Goal: Task Accomplishment & Management: Manage account settings

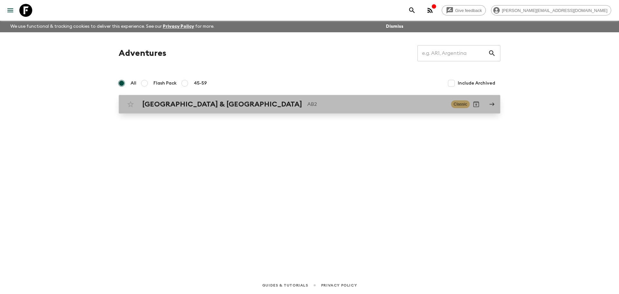
click at [157, 102] on h2 "Argentina & Brazil" at bounding box center [222, 104] width 160 height 8
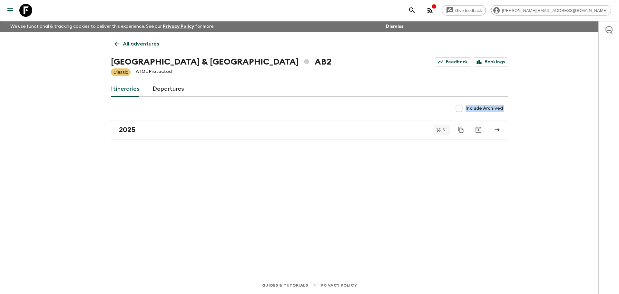
click at [158, 115] on div "All adventures Argentina & Brazil AB2 Feedback Bookings Classic ATOL Protected …" at bounding box center [309, 145] width 413 height 226
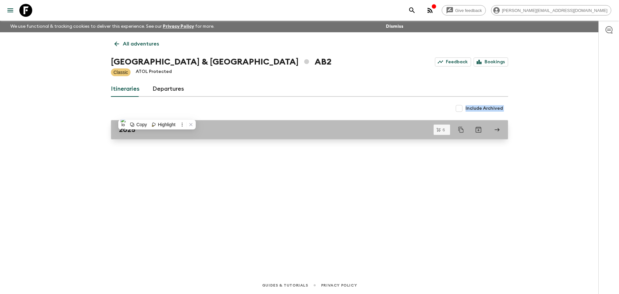
click at [154, 132] on div "2025" at bounding box center [303, 130] width 369 height 8
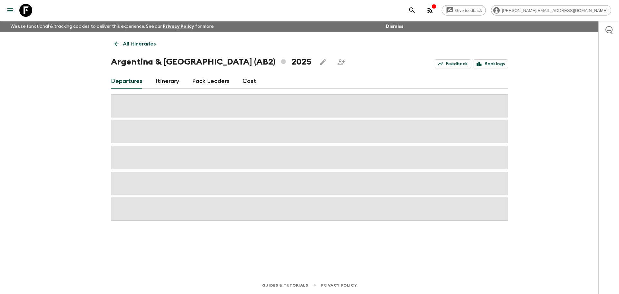
click at [75, 131] on div "Give feedback barbara@alchemydmc.com We use functional & tracking cookies to de…" at bounding box center [309, 147] width 619 height 294
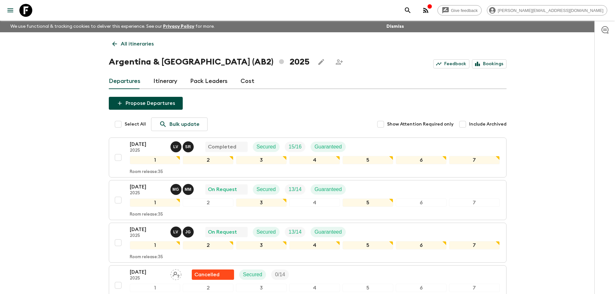
click at [286, 107] on div "Propose Departures Select All Bulk update Show Attention Required only Include …" at bounding box center [308, 251] width 398 height 309
click at [380, 143] on div "27 Sep 2025 2025 L V S R Completed Secured 15 / 16 Guaranteed" at bounding box center [315, 146] width 370 height 13
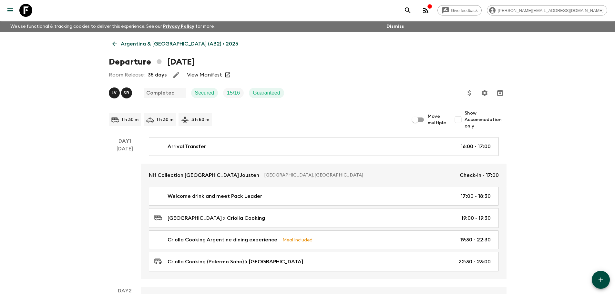
click at [9, 13] on icon "menu" at bounding box center [10, 10] width 8 height 8
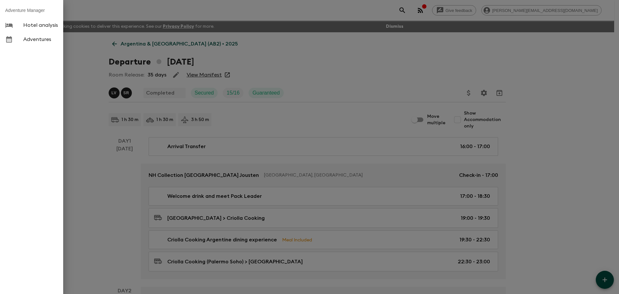
click at [75, 50] on div at bounding box center [309, 147] width 619 height 294
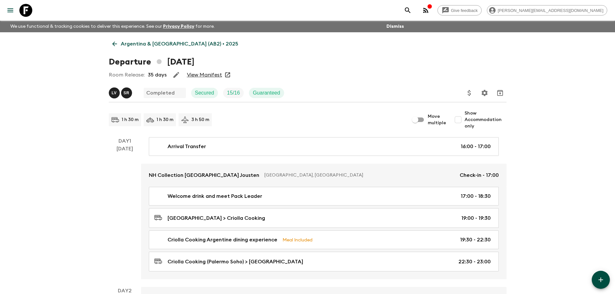
click at [23, 10] on icon at bounding box center [25, 10] width 13 height 13
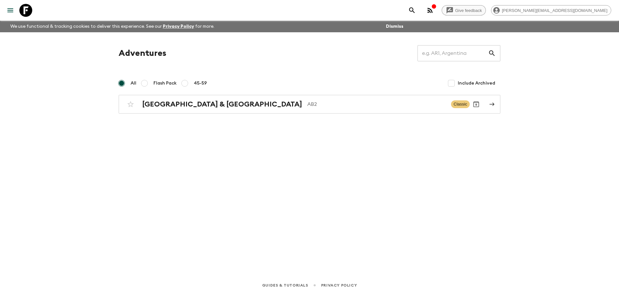
click at [486, 12] on span "Give feedback" at bounding box center [469, 10] width 34 height 5
click at [185, 84] on input "45-59" at bounding box center [185, 83] width 8 height 8
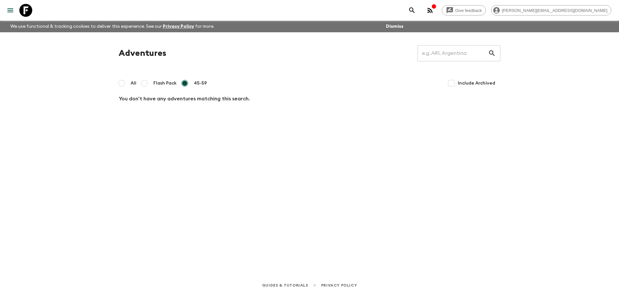
click at [148, 86] on input "Flash Pack" at bounding box center [145, 83] width 8 height 8
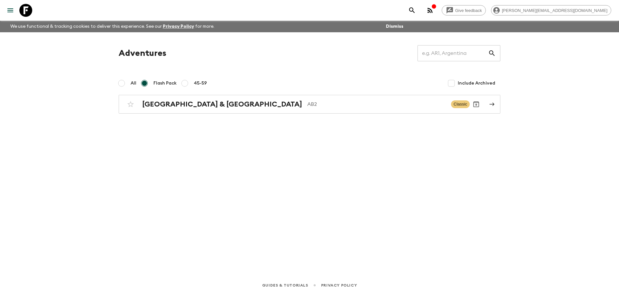
click at [126, 85] on label "All" at bounding box center [125, 83] width 21 height 13
click at [126, 85] on input "All" at bounding box center [122, 83] width 8 height 8
radio input "true"
click at [307, 106] on p "AB2" at bounding box center [376, 104] width 139 height 8
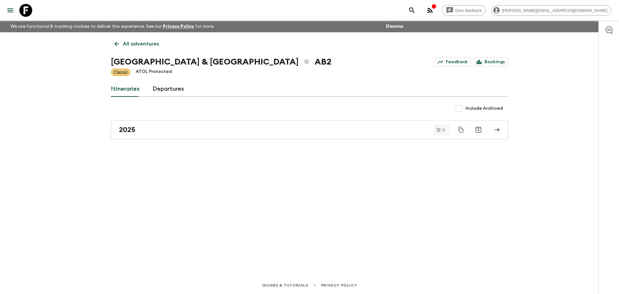
click at [147, 142] on div "All adventures Argentina & Brazil AB2 Feedback Bookings Classic ATOL Protected …" at bounding box center [309, 145] width 413 height 226
click at [155, 133] on div "2025" at bounding box center [303, 130] width 369 height 8
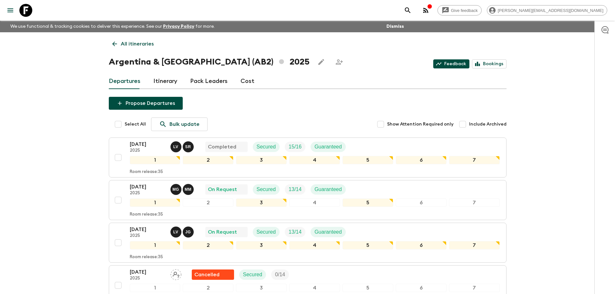
click at [454, 64] on link "Feedback" at bounding box center [451, 63] width 36 height 9
click at [395, 186] on div "18 Oct 2025 2025 M G M M On Request Secured 13 / 14 Guaranteed" at bounding box center [315, 189] width 370 height 13
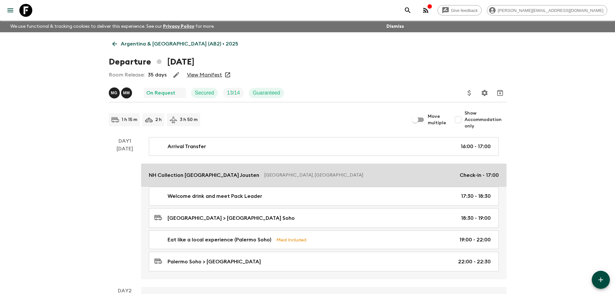
scroll to position [32, 0]
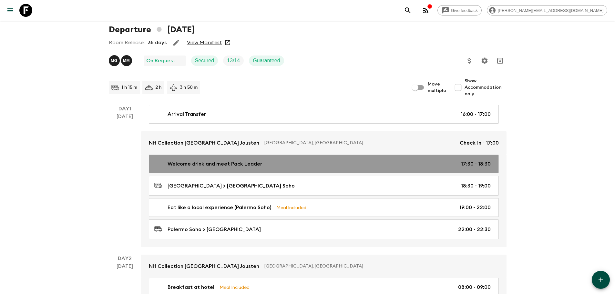
click at [327, 167] on div "Welcome drink and meet Pack Leader 17:30 - 18:30" at bounding box center [322, 164] width 336 height 8
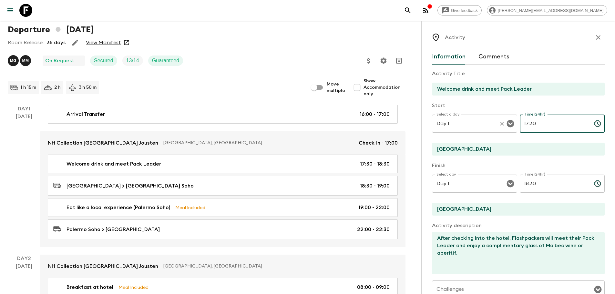
drag, startPoint x: 539, startPoint y: 125, endPoint x: 510, endPoint y: 125, distance: 28.4
click at [510, 125] on div "Select a day Day 1 Select a day ​ Time (24hr) 17:30 Time (24hr) ​" at bounding box center [518, 127] width 173 height 25
type input "16:00"
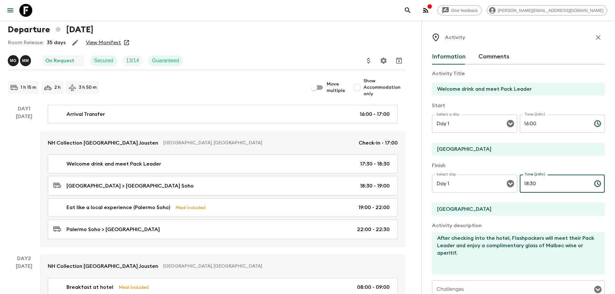
click at [541, 185] on input "18:30" at bounding box center [553, 184] width 69 height 18
drag, startPoint x: 541, startPoint y: 185, endPoint x: 496, endPoint y: 181, distance: 46.0
click at [496, 181] on div "Select day Day 1 Select day ​ Time (24hr) 18:30 Time (24hr) ​" at bounding box center [518, 187] width 173 height 25
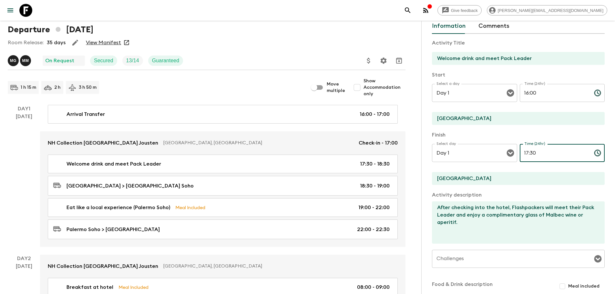
scroll to position [109, 0]
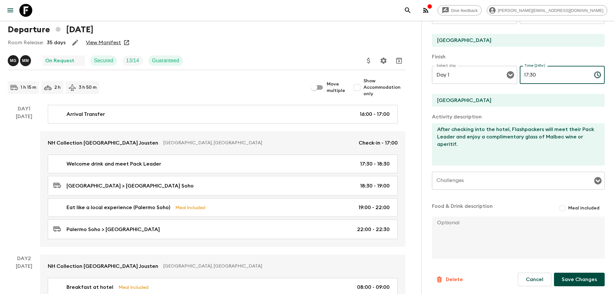
type input "17:30"
click at [566, 280] on button "Save Changes" at bounding box center [579, 280] width 51 height 14
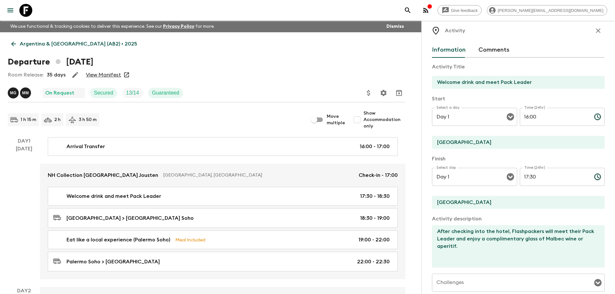
scroll to position [0, 0]
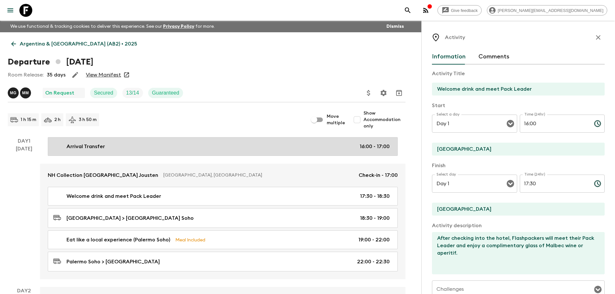
click at [364, 149] on p "16:00 - 17:00" at bounding box center [374, 147] width 30 height 8
type input "Arrival Transfer"
type input "Buenos Aires"
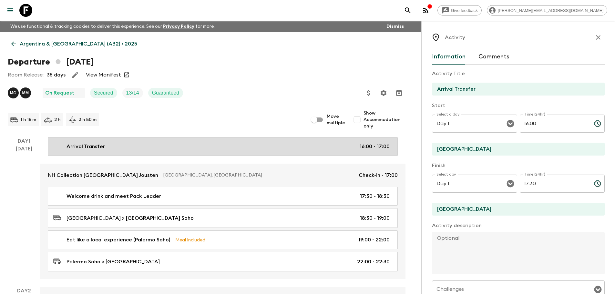
type input "17:00"
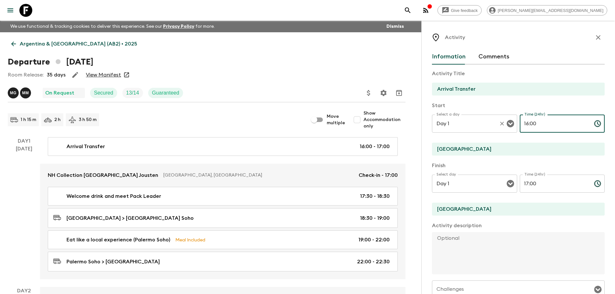
drag, startPoint x: 539, startPoint y: 123, endPoint x: 502, endPoint y: 127, distance: 36.8
click at [502, 127] on div "Select a day Day 1 Select a day ​ Time (24hr) 16:00 Time (24hr) ​" at bounding box center [518, 127] width 173 height 25
type input "15:00"
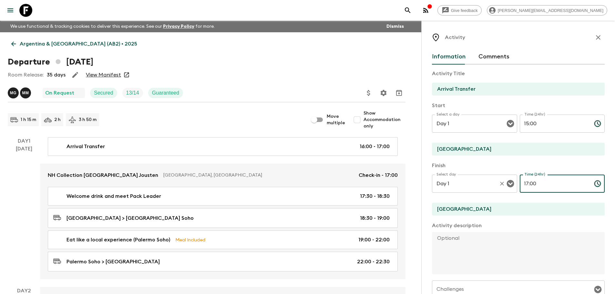
drag, startPoint x: 550, startPoint y: 183, endPoint x: 504, endPoint y: 185, distance: 46.2
click at [504, 185] on div "Select day Day 1 Select day ​ Time (24hr) 17:00 Time (24hr) ​" at bounding box center [518, 187] width 173 height 25
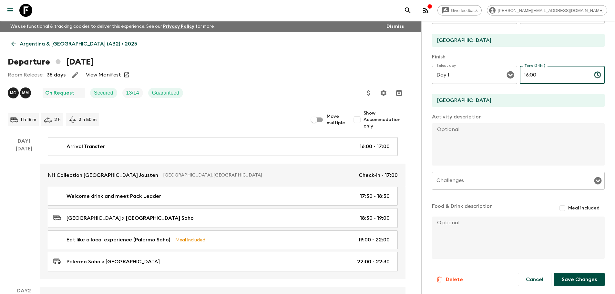
type input "16:00"
click at [574, 279] on button "Save Changes" at bounding box center [579, 280] width 51 height 14
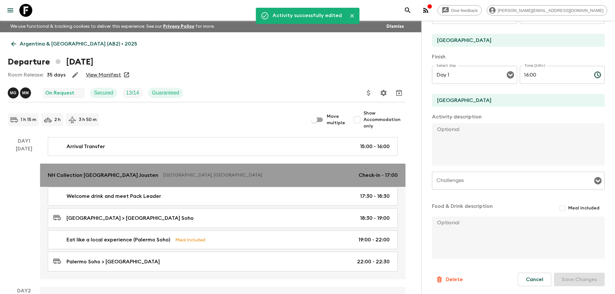
click at [377, 179] on p "Check-in - 17:00" at bounding box center [377, 175] width 39 height 8
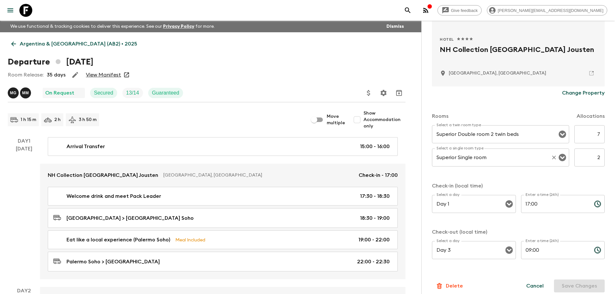
scroll to position [131, 0]
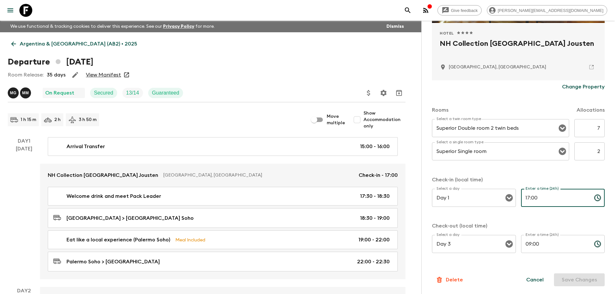
click at [526, 197] on input "17:00" at bounding box center [555, 198] width 68 height 18
type input "16:00"
click at [581, 281] on button "Save Changes" at bounding box center [579, 279] width 51 height 13
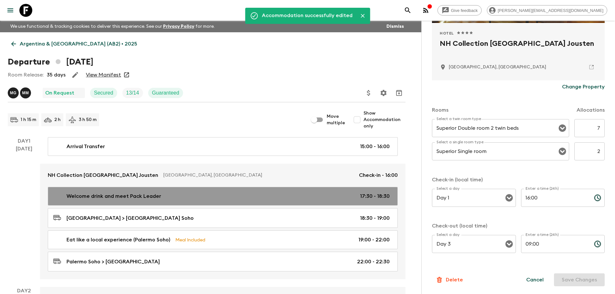
click at [357, 202] on link "Welcome drink and meet Pack Leader 17:30 - 18:30" at bounding box center [223, 196] width 350 height 19
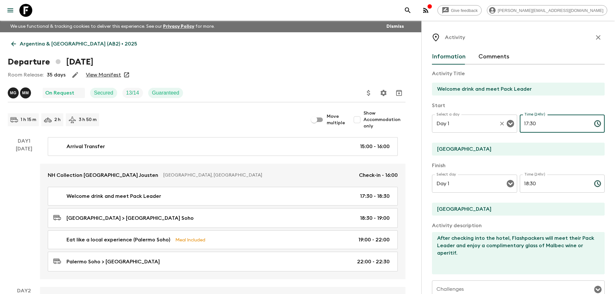
drag, startPoint x: 543, startPoint y: 126, endPoint x: 485, endPoint y: 127, distance: 57.8
click at [485, 127] on div "Select a day Day 1 Select a day ​ Time (24hr) 17:30 Time (24hr) ​" at bounding box center [518, 127] width 173 height 25
type input "16:00"
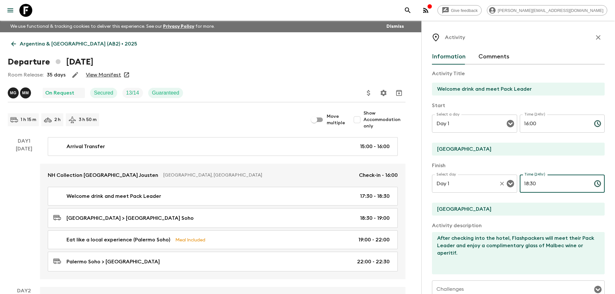
drag, startPoint x: 548, startPoint y: 189, endPoint x: 505, endPoint y: 188, distance: 42.6
click at [505, 188] on div "Select day Day 1 Select day ​ Time (24hr) 18:30 Time (24hr) ​" at bounding box center [518, 187] width 173 height 25
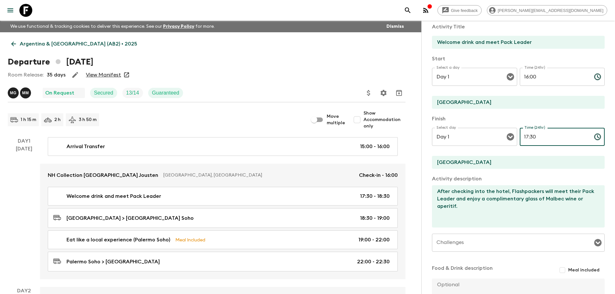
scroll to position [109, 0]
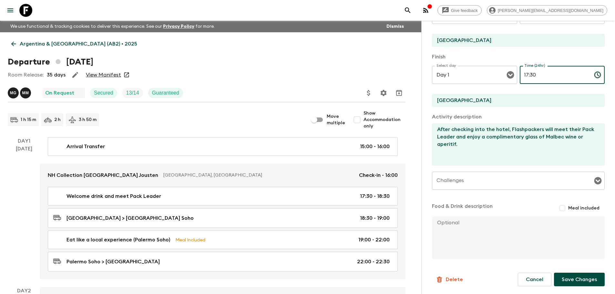
type input "17:30"
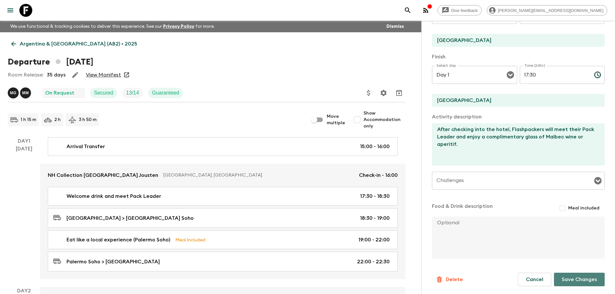
click at [577, 276] on button "Save Changes" at bounding box center [579, 280] width 51 height 14
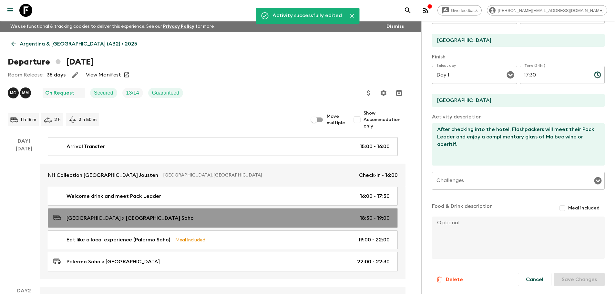
click at [366, 217] on p "18:30 - 19:00" at bounding box center [375, 218] width 30 height 8
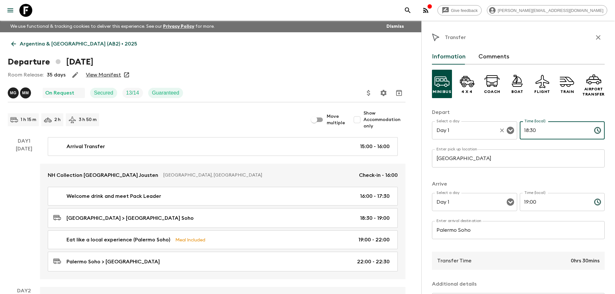
drag, startPoint x: 516, startPoint y: 132, endPoint x: 505, endPoint y: 133, distance: 11.0
click at [505, 133] on div "Select a day Day 1 Select a day ​ Time (local) 18:30 Time (local) ​" at bounding box center [518, 133] width 173 height 25
type input "18:00"
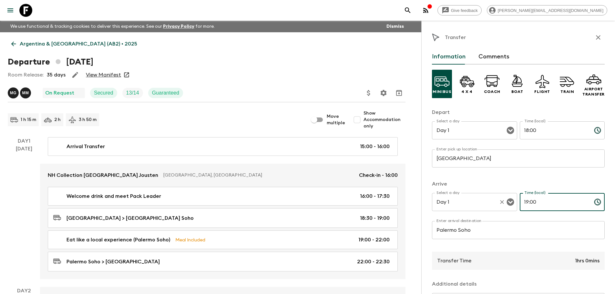
drag, startPoint x: 558, startPoint y: 203, endPoint x: 467, endPoint y: 204, distance: 90.4
click at [467, 204] on div "Select a day Day 1 Select a day ​ Time (local) 19:00 Time (local) ​" at bounding box center [518, 205] width 173 height 25
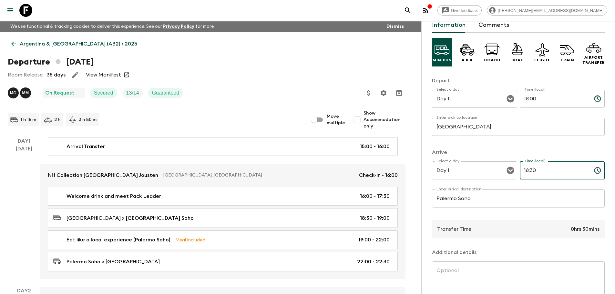
scroll to position [78, 0]
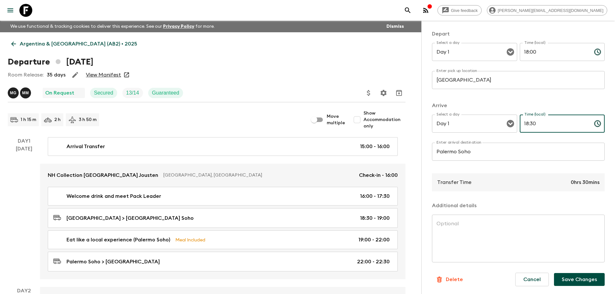
type input "18:30"
click at [576, 282] on button "Save Changes" at bounding box center [579, 279] width 51 height 13
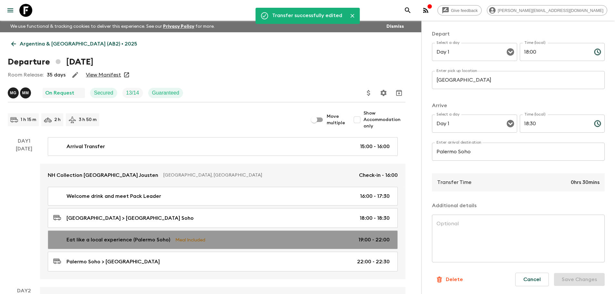
click at [364, 236] on p "19:00 - 22:00" at bounding box center [373, 240] width 31 height 8
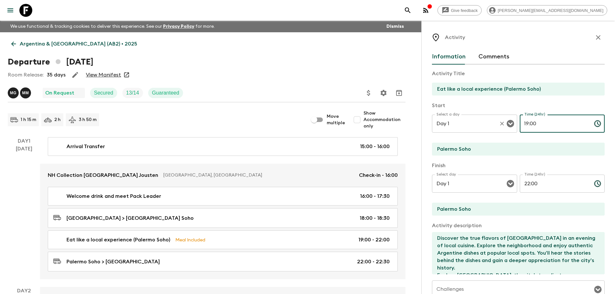
drag, startPoint x: 544, startPoint y: 123, endPoint x: 501, endPoint y: 128, distance: 42.6
click at [501, 128] on div "Select a day Day 1 Select a day ​ Time (24hr) 19:00 Time (24hr) ​" at bounding box center [518, 127] width 173 height 25
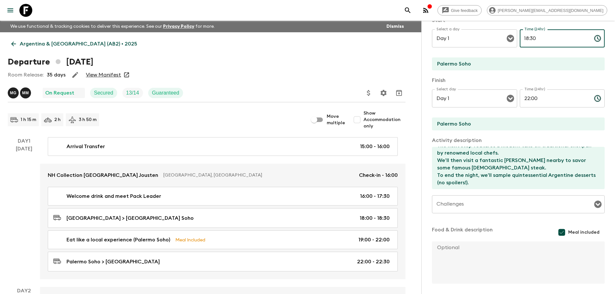
scroll to position [97, 0]
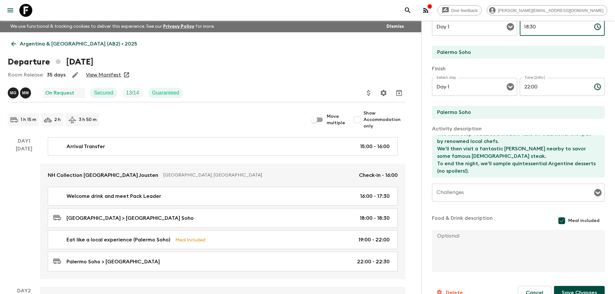
type input "18:30"
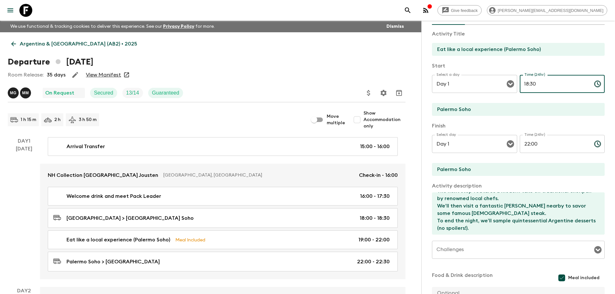
scroll to position [32, 0]
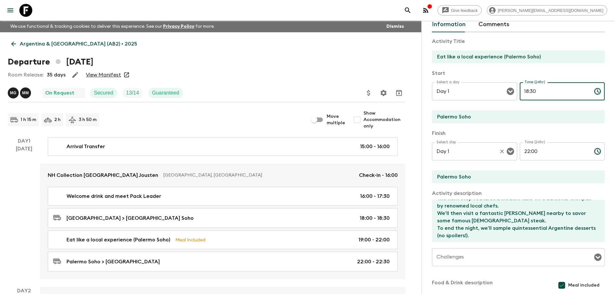
click at [489, 162] on div "Select day Day 1 Select day ​ Time (24hr) 22:00 Time (24hr) ​" at bounding box center [518, 154] width 173 height 25
drag, startPoint x: 541, startPoint y: 151, endPoint x: 475, endPoint y: 151, distance: 66.1
click at [475, 151] on div "Select day Day 1 Select day ​ Time (24hr) 21:30 Time (24hr) ​" at bounding box center [518, 154] width 173 height 25
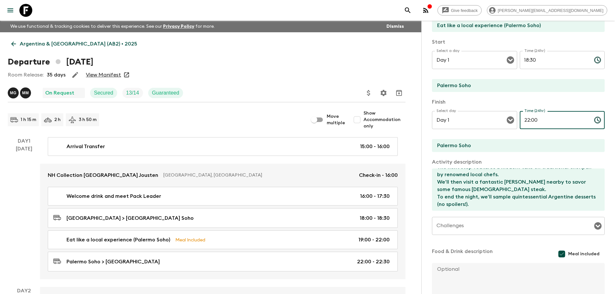
scroll to position [110, 0]
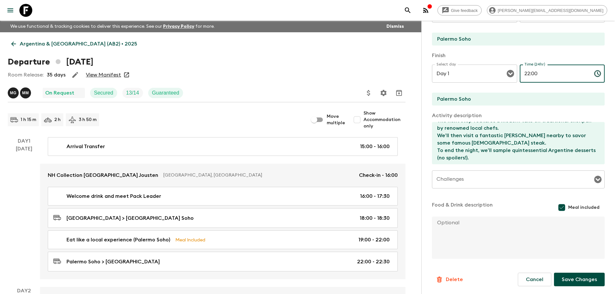
type input "22:00"
click at [570, 274] on button "Save Changes" at bounding box center [579, 280] width 51 height 14
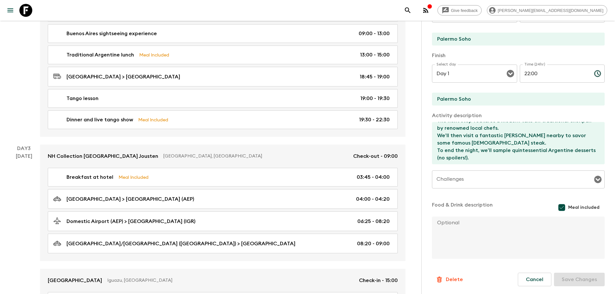
scroll to position [323, 0]
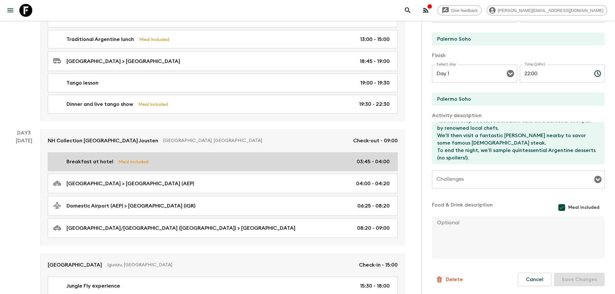
click at [153, 163] on div "Breakfast at hotel Meal Included 03:45 - 04:00" at bounding box center [221, 162] width 336 height 8
type input "Breakfast at hotel"
type input "Buenos Aires Hotel"
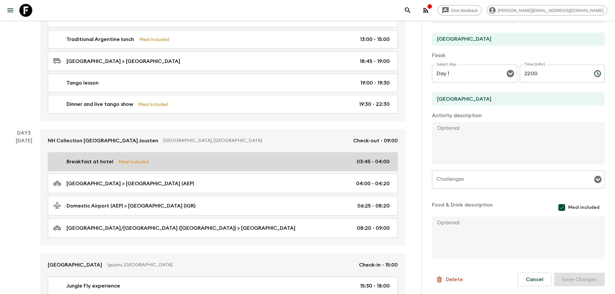
type input "Day 3"
type input "03:45"
type input "Day 3"
type input "04:00"
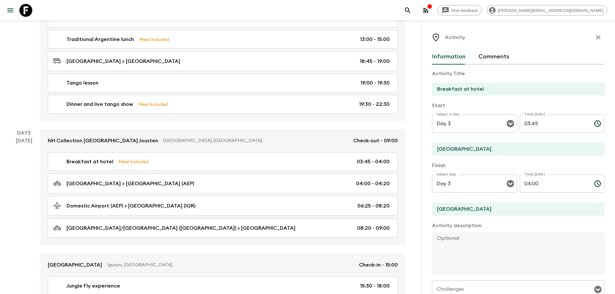
scroll to position [110, 0]
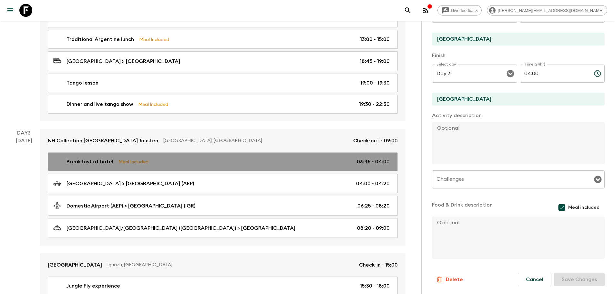
click at [196, 162] on div "Breakfast at hotel Meal Included 03:45 - 04:00" at bounding box center [221, 162] width 336 height 8
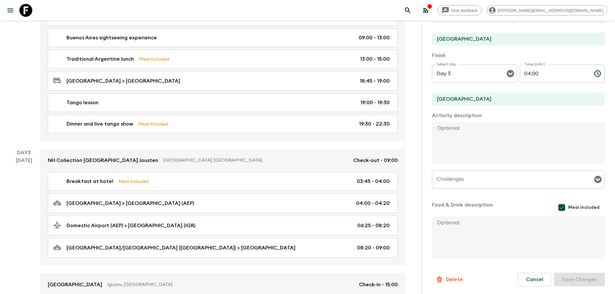
scroll to position [290, 0]
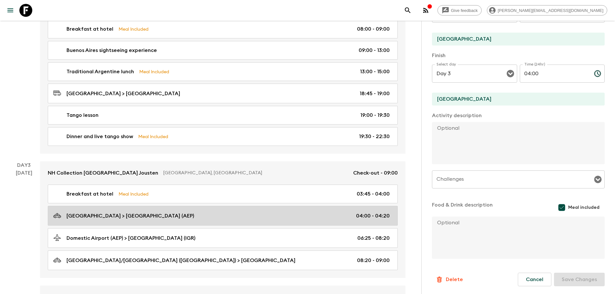
click at [169, 217] on p "Buenos Aires Hotel > Domestic Airport (AEP)" at bounding box center [129, 216] width 127 height 8
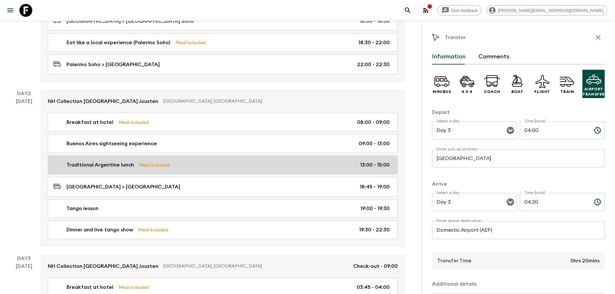
scroll to position [194, 0]
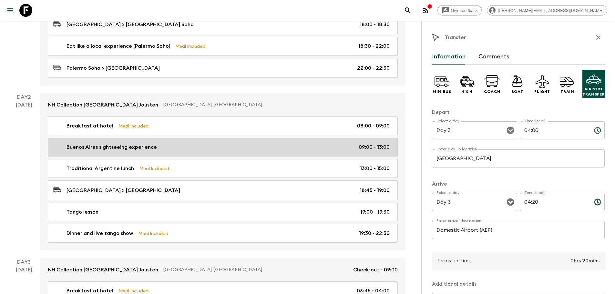
click at [171, 143] on link "Buenos Aires sightseeing experience 09:00 - 13:00" at bounding box center [223, 147] width 350 height 19
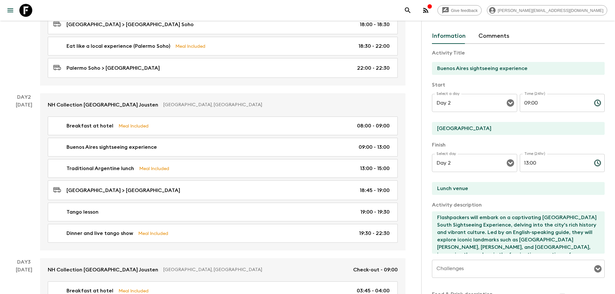
scroll to position [32, 0]
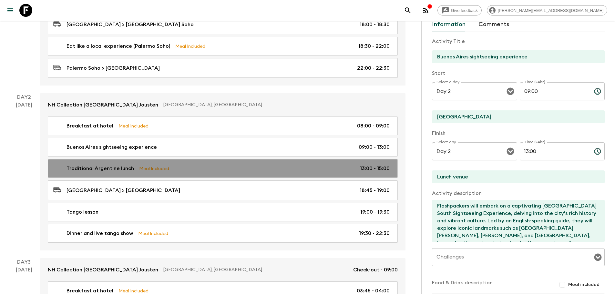
click at [166, 167] on p "Meal Included" at bounding box center [154, 168] width 30 height 7
type input "Traditional Argentine lunch"
type input "Lunch venue"
type textarea "Flashpackers will enjoy lunch at a traditional "bodegón" restaurant during the …"
checkbox input "true"
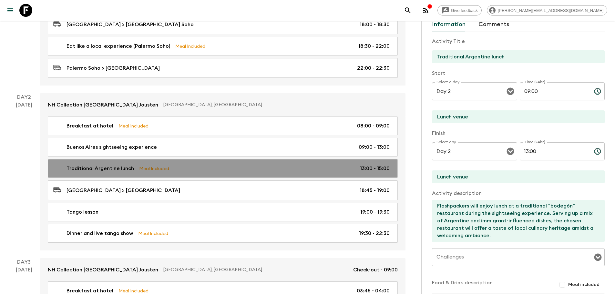
type input "13:00"
type input "15:00"
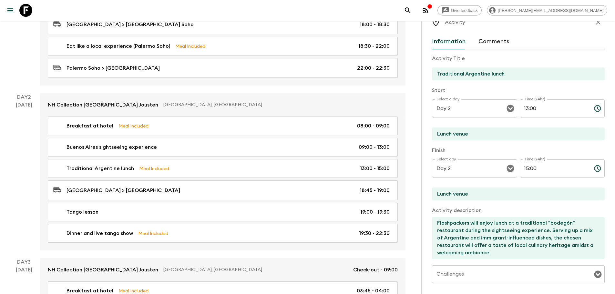
scroll to position [13, 0]
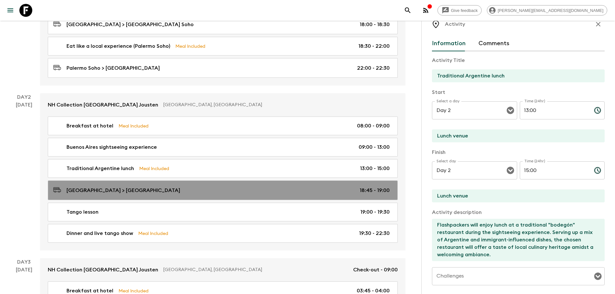
click at [204, 190] on div "Buenos Aires Hotel > Cafe de los Angelitos 18:45 - 19:00" at bounding box center [221, 190] width 336 height 9
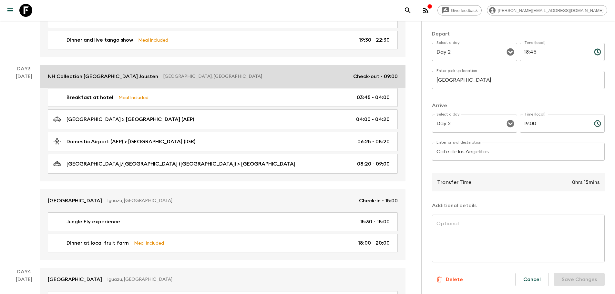
scroll to position [387, 0]
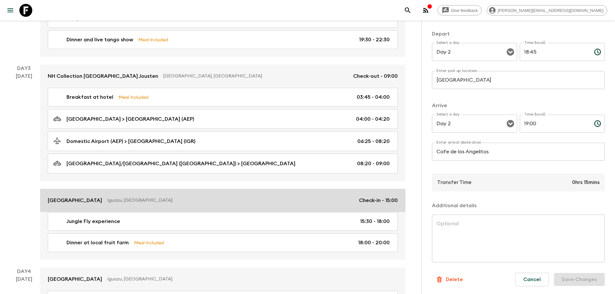
click at [260, 203] on p "Iguazu, Argentina" at bounding box center [230, 200] width 247 height 6
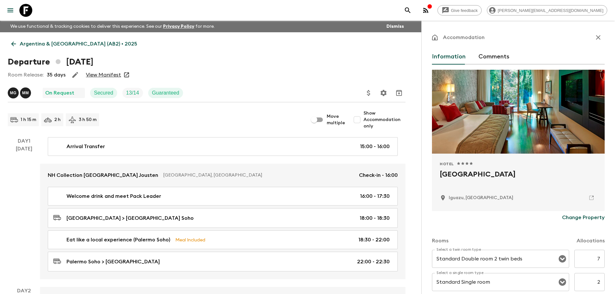
click at [582, 220] on p "Change Property" at bounding box center [583, 218] width 43 height 8
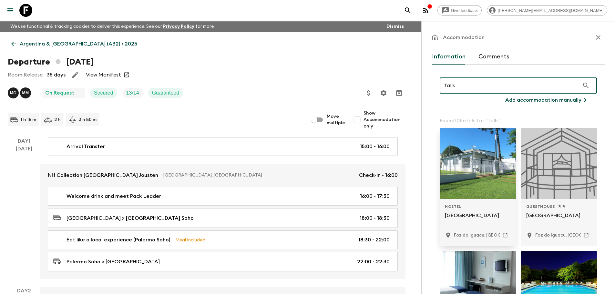
type input "falls"
click at [476, 173] on div at bounding box center [477, 163] width 76 height 71
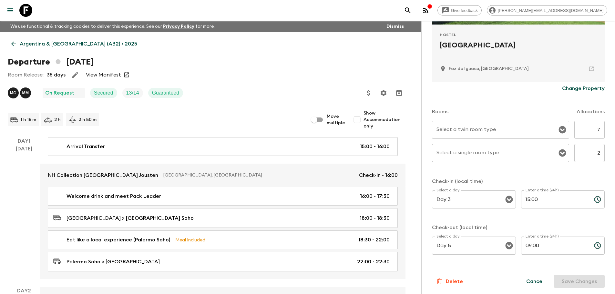
scroll to position [131, 0]
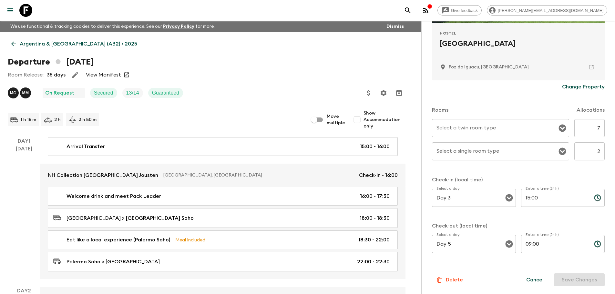
click at [500, 274] on div "Delete Cancel Save Changes" at bounding box center [518, 279] width 173 height 13
click at [589, 285] on div "Cancel Save Changes" at bounding box center [561, 279] width 86 height 13
click at [584, 281] on div "Cancel Save Changes" at bounding box center [561, 279] width 86 height 13
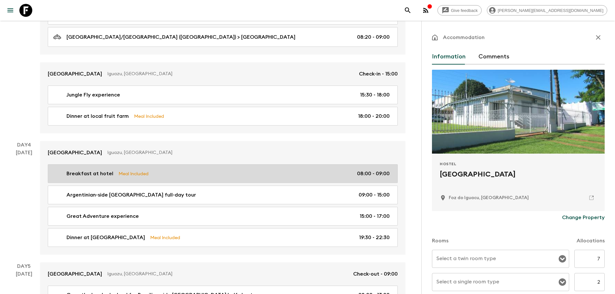
scroll to position [516, 0]
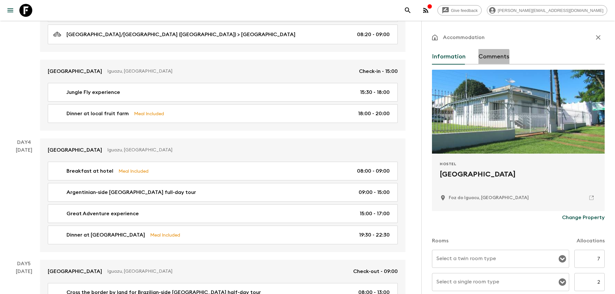
click at [484, 57] on button "Comments" at bounding box center [493, 56] width 31 height 15
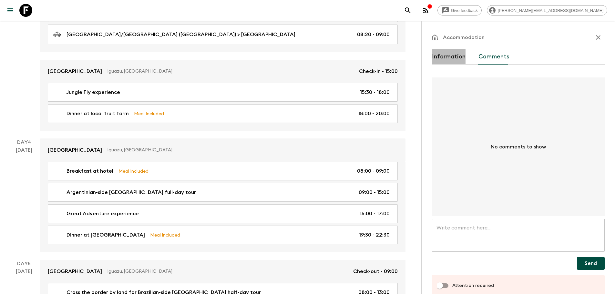
click at [455, 57] on button "Information" at bounding box center [449, 56] width 34 height 15
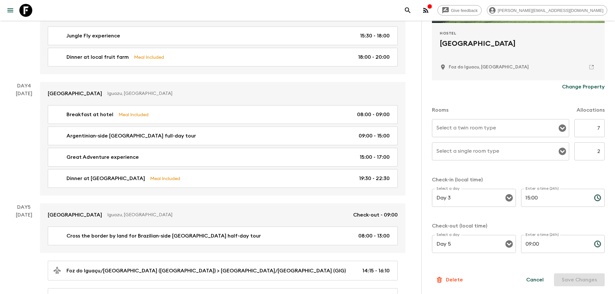
scroll to position [645, 0]
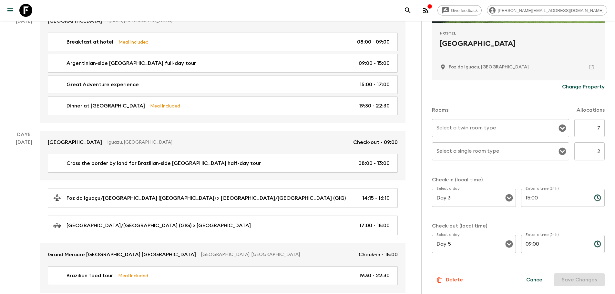
click at [576, 279] on div "Cancel Save Changes" at bounding box center [561, 279] width 86 height 13
click at [535, 267] on form "Hostel Iguassu Falls Hostel Foz do Iguacu, Brazil Change Property Rooms Allocat…" at bounding box center [518, 112] width 173 height 347
click at [477, 242] on input "Day 5" at bounding box center [465, 244] width 60 height 12
click at [577, 180] on p "Check-in (local time)" at bounding box center [518, 180] width 173 height 8
click at [559, 128] on icon "Open" at bounding box center [562, 128] width 7 height 7
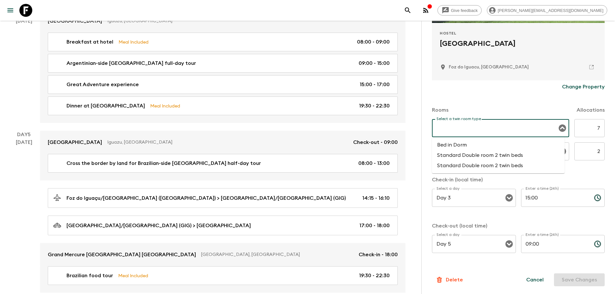
click at [558, 128] on icon "Close" at bounding box center [562, 128] width 8 height 8
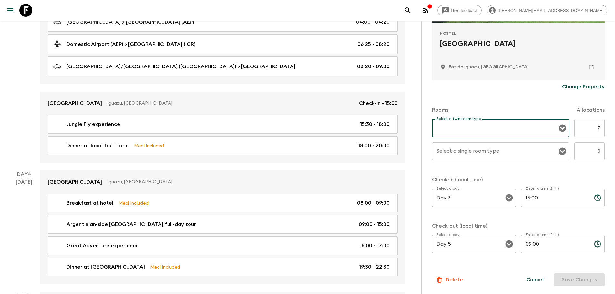
scroll to position [484, 0]
click at [558, 129] on icon "Open" at bounding box center [562, 128] width 8 height 8
click at [535, 156] on li "Standard Double room 2 twin beds" at bounding box center [498, 155] width 133 height 10
type input "Standard Double room 2 twin beds"
click at [559, 155] on icon "Open" at bounding box center [562, 151] width 7 height 7
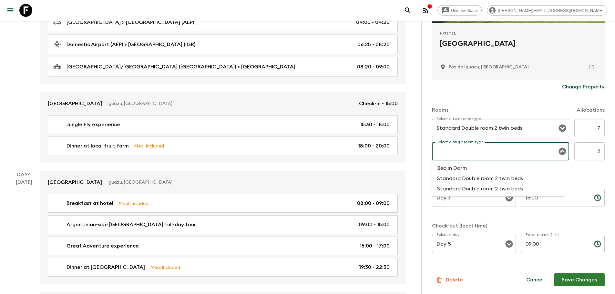
click at [559, 153] on icon "Close" at bounding box center [562, 151] width 7 height 7
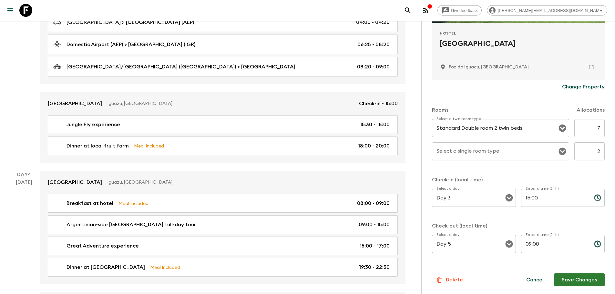
click at [557, 177] on p "Check-in (local time)" at bounding box center [518, 180] width 173 height 8
click at [559, 153] on icon "Open" at bounding box center [562, 151] width 7 height 7
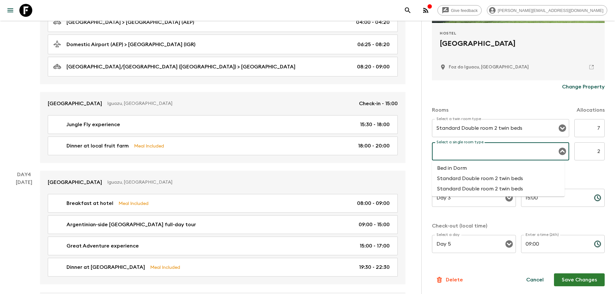
click at [559, 149] on icon "Close" at bounding box center [562, 151] width 7 height 7
click at [559, 150] on icon "Open" at bounding box center [562, 151] width 7 height 7
click at [470, 170] on li "Bed in Dorm" at bounding box center [498, 168] width 133 height 10
type input "Bed in Dorm"
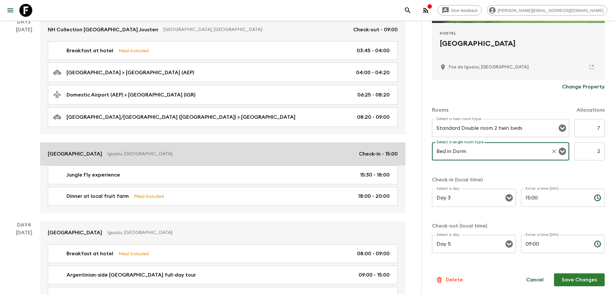
scroll to position [323, 0]
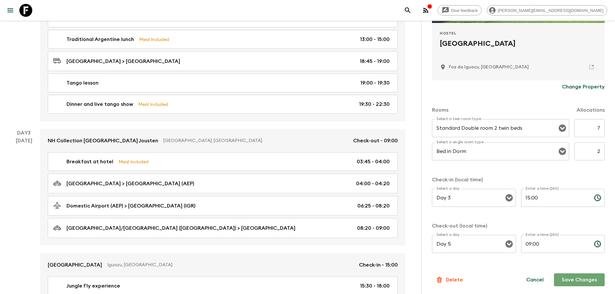
click at [569, 283] on button "Save Changes" at bounding box center [579, 279] width 51 height 13
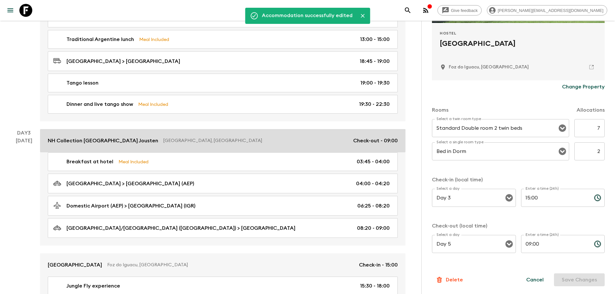
click at [172, 142] on p "Buenos Aires, Argentina" at bounding box center [255, 140] width 185 height 6
type input "Day 1"
type input "16:00"
type input "Day 3"
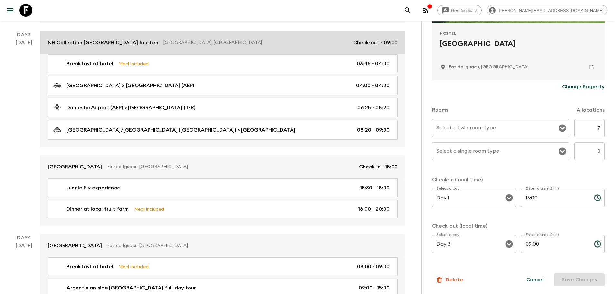
scroll to position [452, 0]
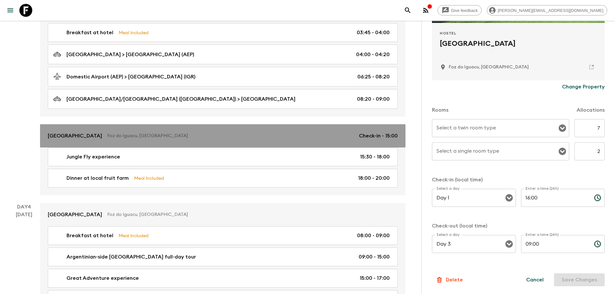
click at [133, 136] on p "Foz do Iguacu, Brazil" at bounding box center [230, 136] width 247 height 6
type input "Standard Double room 2 twin beds"
type input "Bed in Dorm"
type input "Day 3"
type input "15:00"
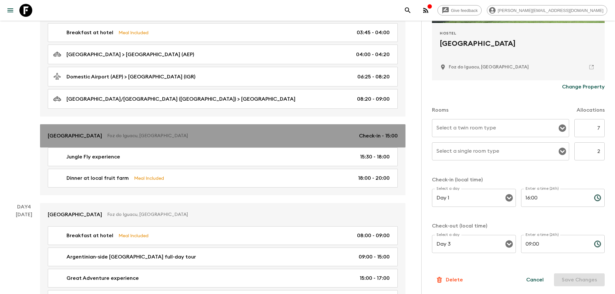
type input "Day 5"
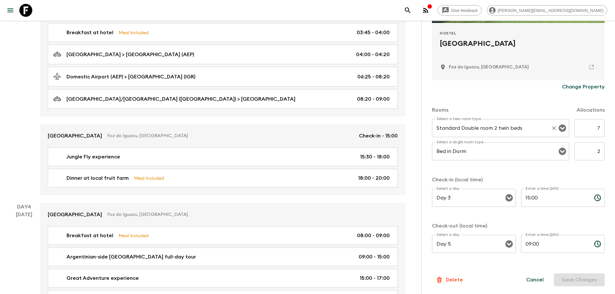
click at [552, 129] on icon "Clear" at bounding box center [554, 128] width 4 height 4
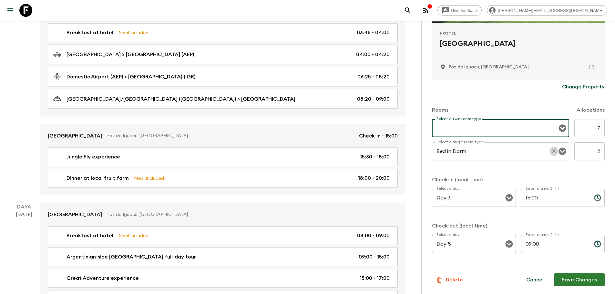
click at [552, 150] on icon "Clear" at bounding box center [554, 151] width 4 height 4
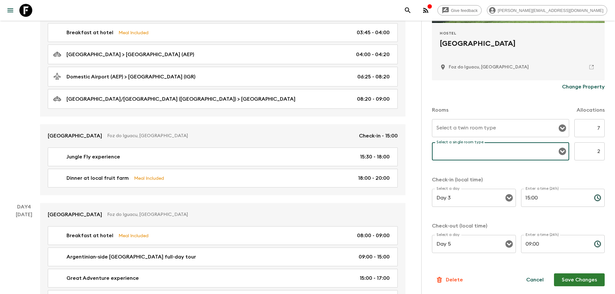
click at [581, 280] on button "Save Changes" at bounding box center [579, 279] width 51 height 13
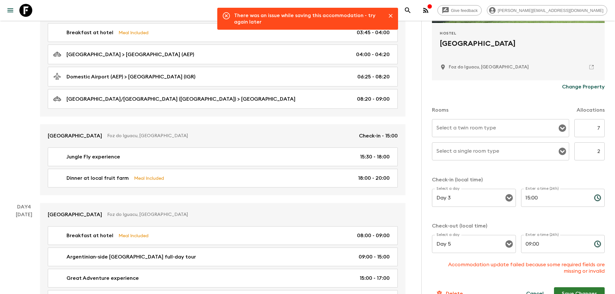
scroll to position [145, 0]
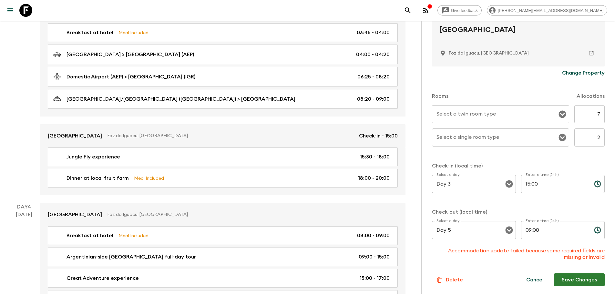
click at [559, 111] on icon "Open" at bounding box center [562, 114] width 7 height 7
click at [540, 91] on div "Rooms Allocations" at bounding box center [518, 92] width 173 height 26
click at [529, 281] on button "Cancel" at bounding box center [534, 279] width 33 height 13
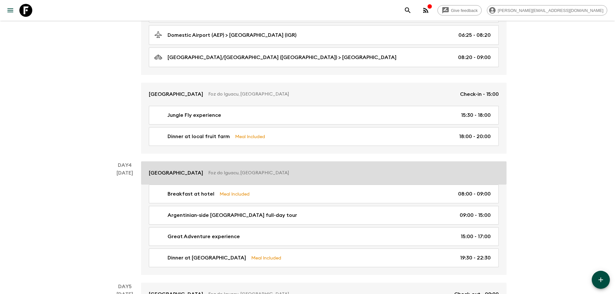
scroll to position [516, 0]
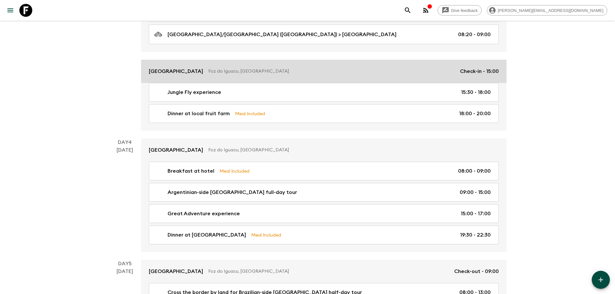
click at [399, 79] on link "Iguassu Falls Hostel Foz do Iguacu, Brazil Check-in - 15:00" at bounding box center [323, 71] width 365 height 23
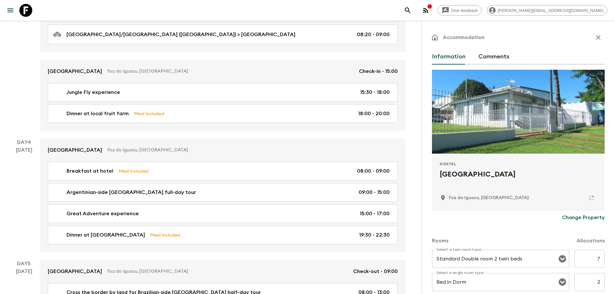
click at [570, 219] on p "Change Property" at bounding box center [583, 218] width 43 height 8
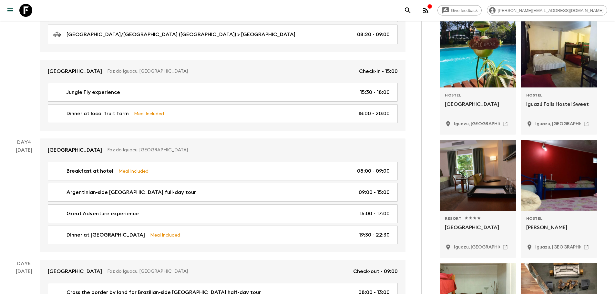
scroll to position [129, 0]
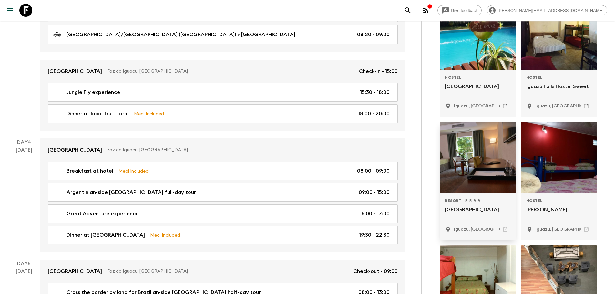
type input "falls iguazu"
click at [472, 173] on div at bounding box center [477, 157] width 76 height 71
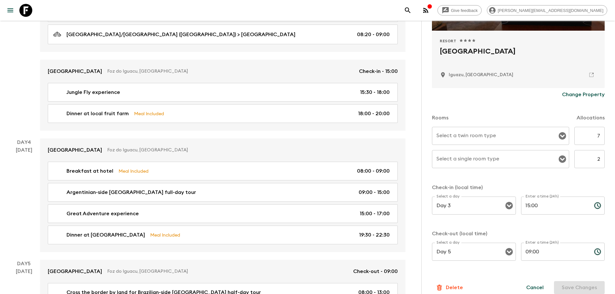
scroll to position [131, 0]
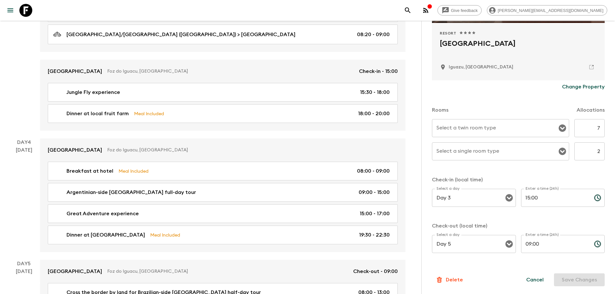
click at [559, 129] on icon "Open" at bounding box center [562, 128] width 7 height 7
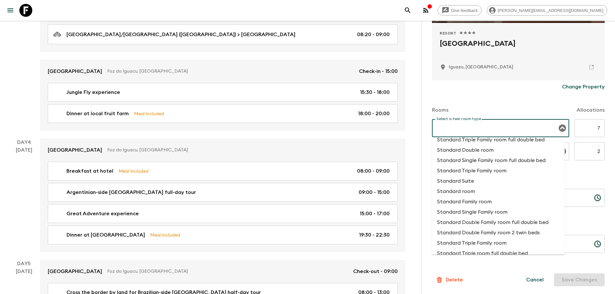
scroll to position [290, 0]
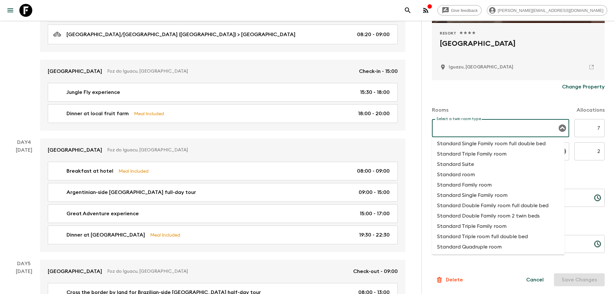
click at [522, 108] on div "Rooms Allocations" at bounding box center [518, 106] width 173 height 26
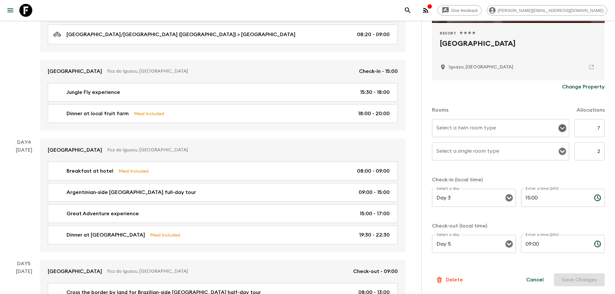
click at [559, 126] on icon "Open" at bounding box center [562, 128] width 7 height 7
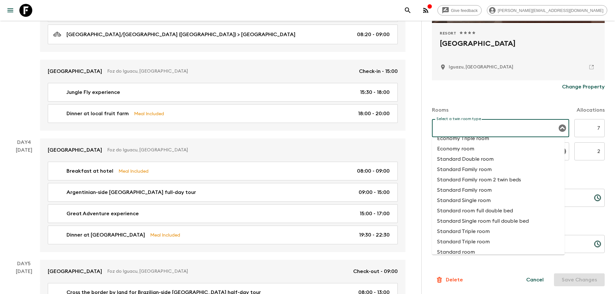
scroll to position [0, 0]
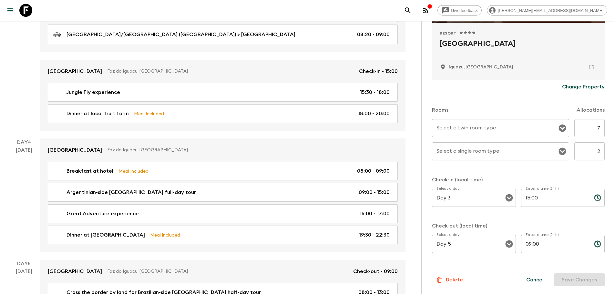
click at [516, 99] on div "Rooms Allocations" at bounding box center [518, 106] width 173 height 26
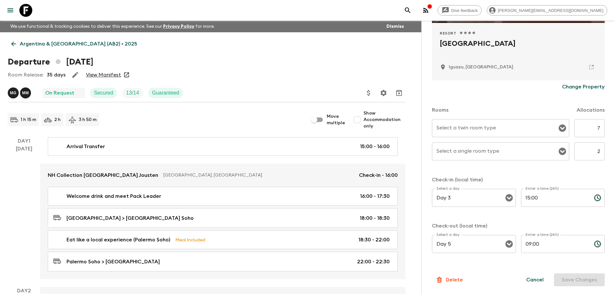
click at [559, 155] on icon "Open" at bounding box center [562, 151] width 7 height 7
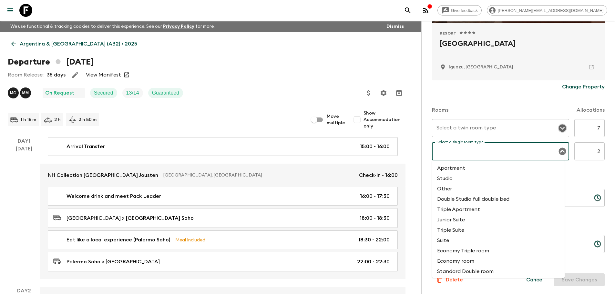
click at [558, 126] on button "Open" at bounding box center [562, 128] width 9 height 9
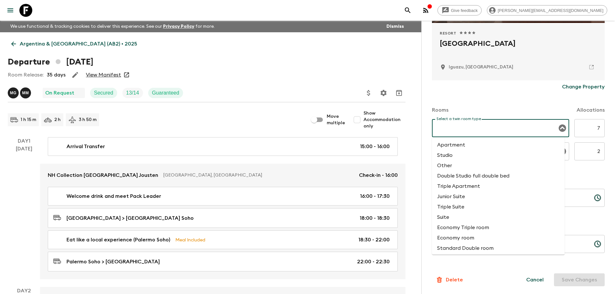
click at [463, 165] on li "Other" at bounding box center [498, 165] width 133 height 10
type input "Other"
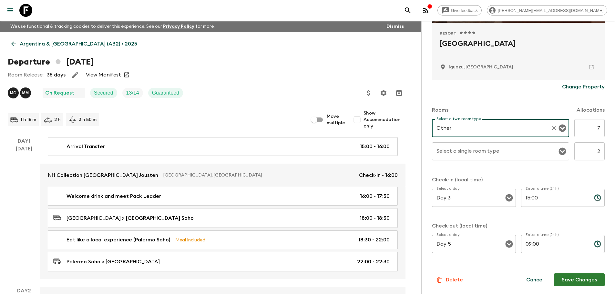
click at [531, 155] on input "Select a single room type" at bounding box center [496, 151] width 122 height 12
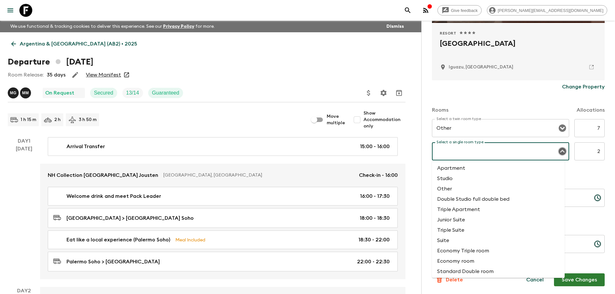
click at [559, 154] on icon "Close" at bounding box center [562, 151] width 7 height 7
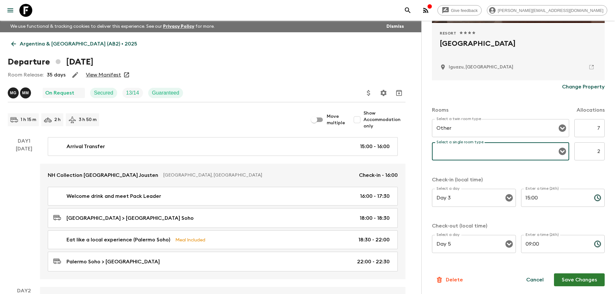
click at [559, 153] on icon "Open" at bounding box center [562, 151] width 7 height 7
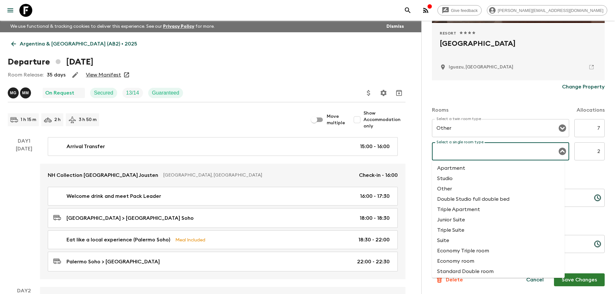
click at [585, 171] on div "Rooms Allocations Select a twin room type Other Select a twin room type 7 ​ Sel…" at bounding box center [518, 176] width 173 height 167
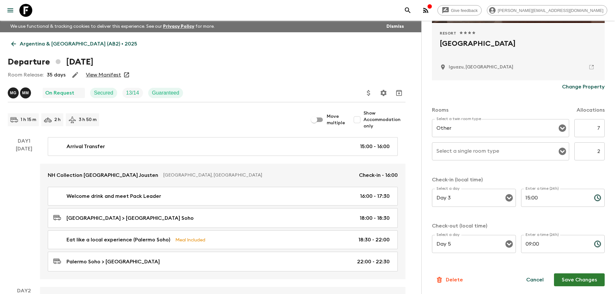
click at [580, 276] on button "Save Changes" at bounding box center [579, 279] width 51 height 13
click at [588, 67] on icon at bounding box center [591, 67] width 6 height 6
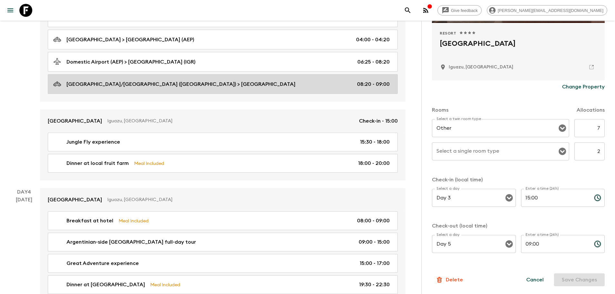
scroll to position [387, 0]
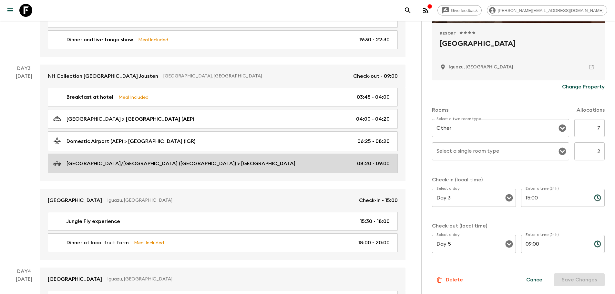
click at [178, 163] on p "Foz do Iguaçu/Cataratas International Airport (IGU) > Iguazu Falls Hotel" at bounding box center [180, 164] width 229 height 8
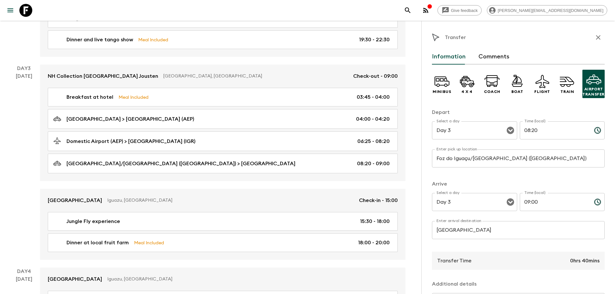
scroll to position [78, 0]
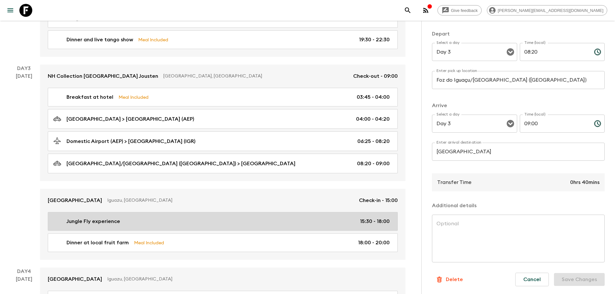
click at [158, 220] on div "Jungle Fly experience 15:30 - 18:00" at bounding box center [221, 221] width 336 height 8
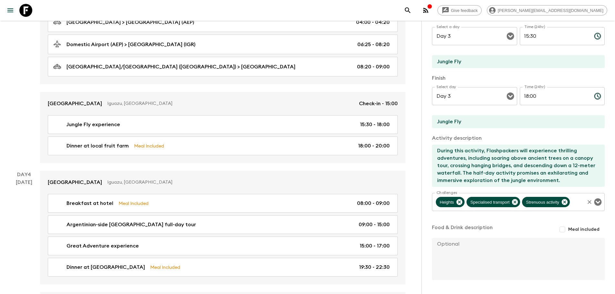
scroll to position [109, 0]
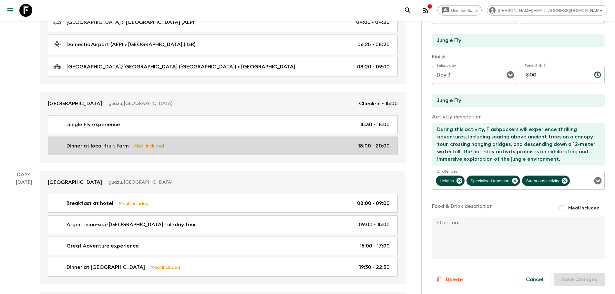
click at [151, 151] on link "Dinner at local fruit farm Meal Included 18:00 - 20:00" at bounding box center [223, 145] width 350 height 19
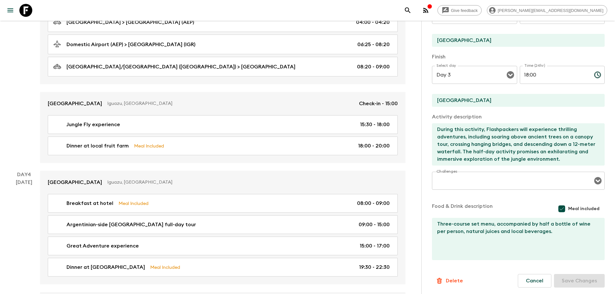
type input "Dinner at local fruit farm"
type input "Iguazu Falls Hotel"
type textarea "Flashpackers will enjoy a three-course set menu at this farm within the tropica…"
checkbox input "true"
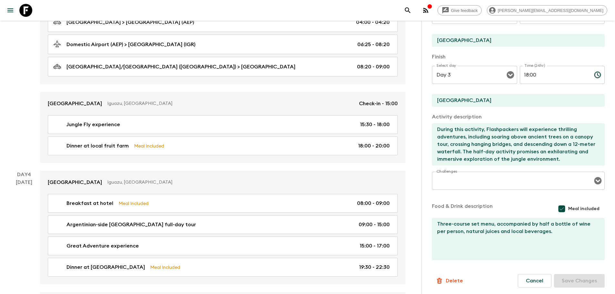
type textarea "Three-course set menu, accompanied by half a bottle of wine per person, natural…"
type input "18:00"
type input "20:00"
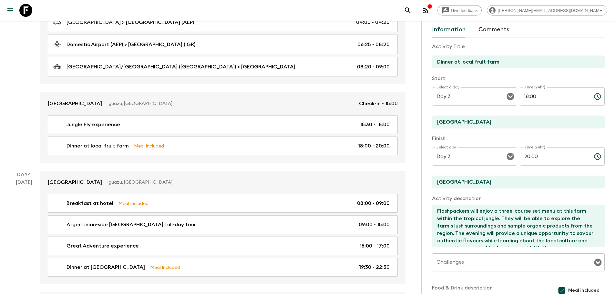
scroll to position [12, 0]
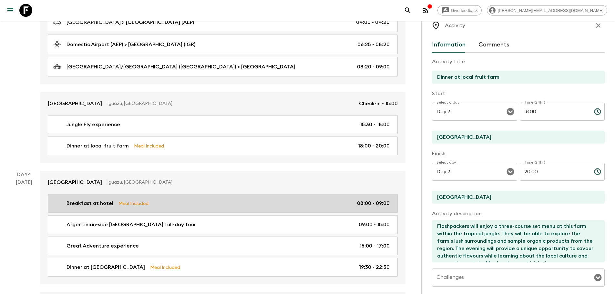
click at [154, 201] on div "Breakfast at hotel Meal Included 08:00 - 09:00" at bounding box center [221, 203] width 336 height 8
type input "Breakfast at hotel"
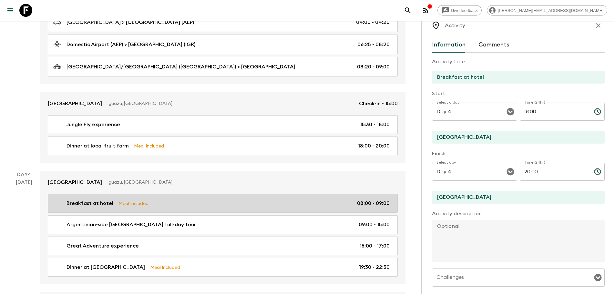
type input "Day 4"
type input "08:00"
type input "Day 4"
type input "09:00"
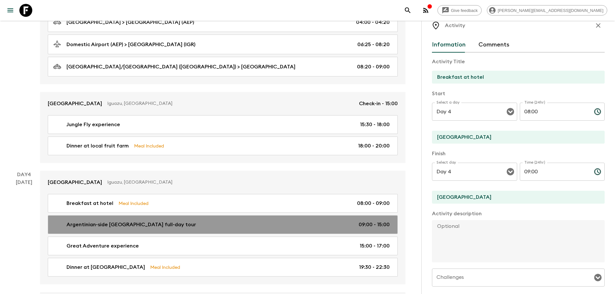
click at [162, 218] on link "Argentinian-side Iguazu Falls full-day tour 09:00 - 15:00" at bounding box center [223, 224] width 350 height 19
type input "Argentinian-side Iguazu Falls full-day tour"
type input "Iguazu Falls"
type textarea "The Iguazu Falls full-day tour will provide Flashpackers with an immersive expl…"
checkbox input "false"
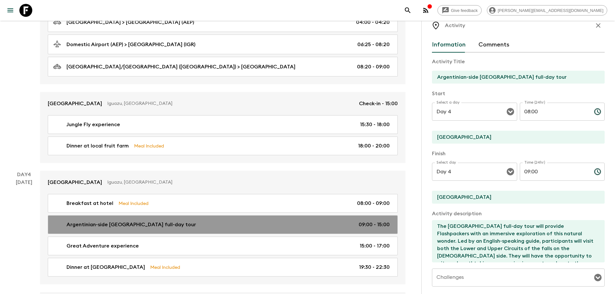
type input "09:00"
type input "15:00"
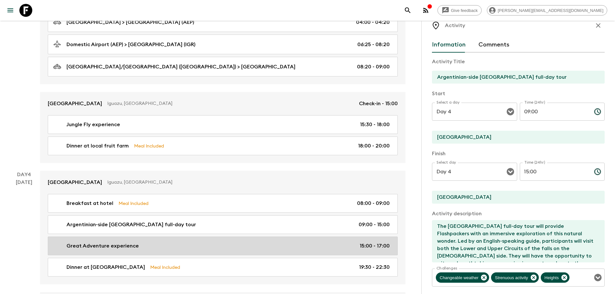
click at [192, 242] on div "Great Adventure experience 15:00 - 17:00" at bounding box center [221, 246] width 336 height 8
type input "Great Adventure experience"
type input "Iguazu Falls"
type input "Iguazu Falls Hotel"
type textarea "The Great Adventure experience offers an exhilarating journey through the Iguaz…"
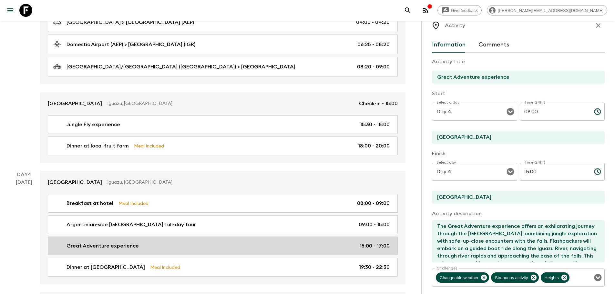
type input "15:00"
type input "17:00"
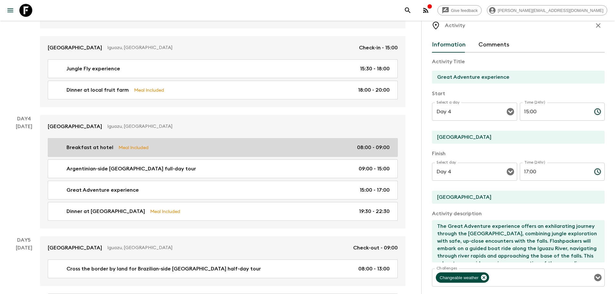
scroll to position [549, 0]
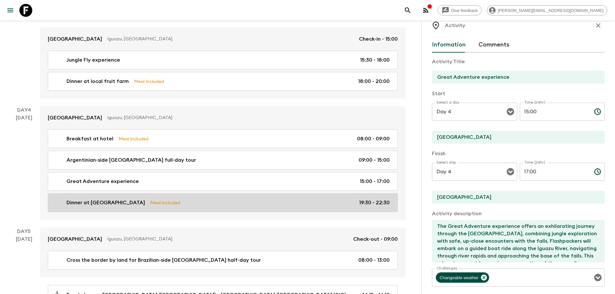
click at [163, 206] on link "Dinner at Yabuticaba Meal Included 19:30 - 22:30" at bounding box center [223, 202] width 350 height 19
type input "Dinner at Yabuticaba"
type input "Iguazu Falls Hotel"
type textarea "This informal dinner offers Flashpackers a unique culinary experience immersed …"
checkbox input "true"
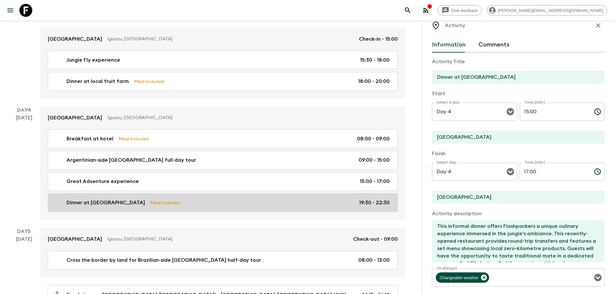
type input "19:30"
type input "22:30"
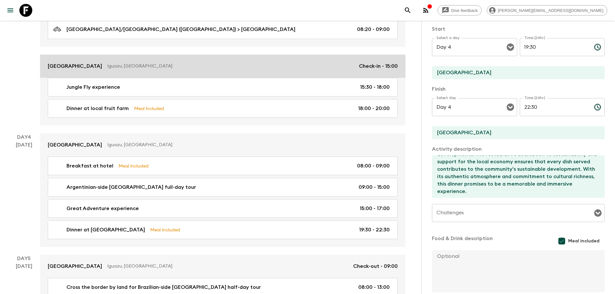
scroll to position [484, 0]
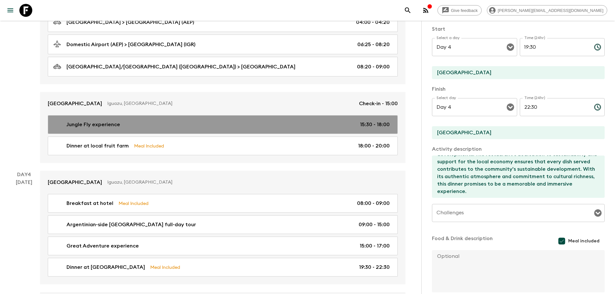
click at [251, 131] on link "Jungle Fly experience 15:30 - 18:00" at bounding box center [223, 124] width 350 height 19
type input "Jungle Fly experience"
type input "Jungle Fly"
type textarea "During this activity, Flashpackers will experience thrilling adventures, includ…"
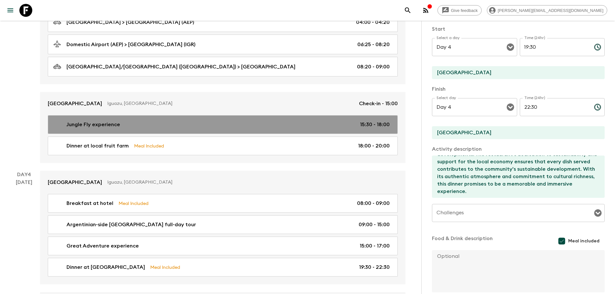
checkbox input "false"
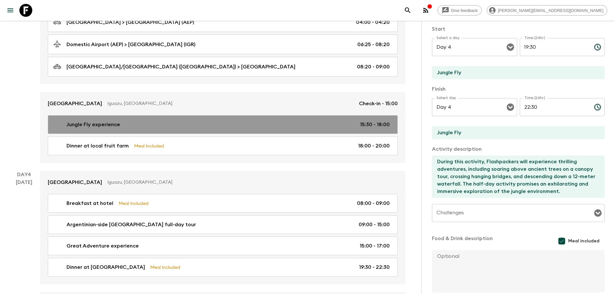
type input "Day 3"
type input "15:30"
type input "Day 3"
type input "18:00"
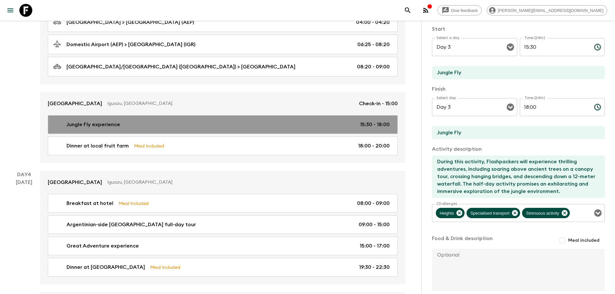
click at [260, 126] on div "Jungle Fly experience 15:30 - 18:00" at bounding box center [221, 125] width 336 height 8
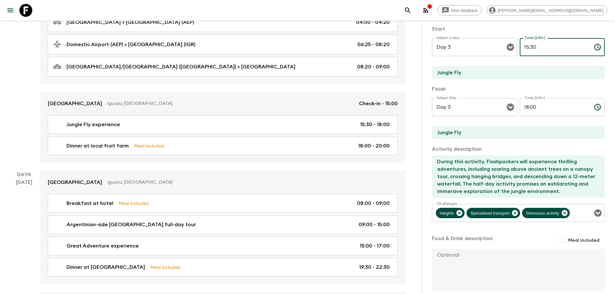
drag, startPoint x: 528, startPoint y: 47, endPoint x: 547, endPoint y: 51, distance: 19.5
click at [547, 51] on input "15:30" at bounding box center [553, 47] width 69 height 18
drag, startPoint x: 527, startPoint y: 46, endPoint x: 538, endPoint y: 45, distance: 10.7
click at [538, 45] on input "15:30" at bounding box center [553, 47] width 69 height 18
click at [538, 45] on input "15:" at bounding box center [553, 47] width 69 height 18
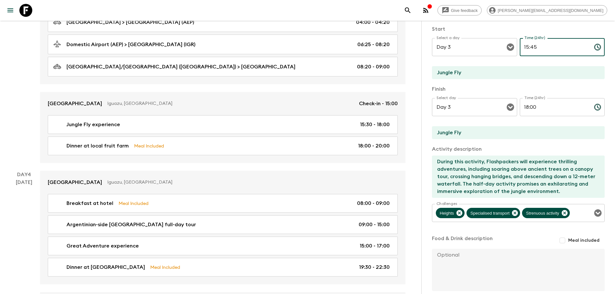
type input "15:45"
click at [528, 60] on p "​" at bounding box center [562, 60] width 76 height 6
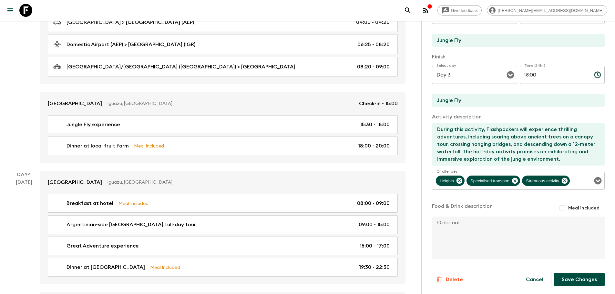
scroll to position [121, 0]
click at [587, 283] on button "Save Changes" at bounding box center [579, 280] width 51 height 14
click at [408, 66] on div "Argentina & Brazil (AB2) • 2025 Departure 18th October 2025 Room Release: 35 da…" at bounding box center [206, 90] width 413 height 1084
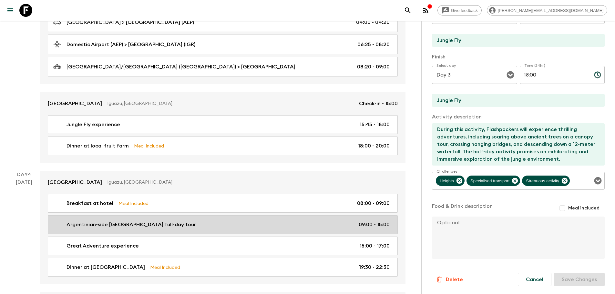
click at [293, 223] on div "Argentinian-side Iguazu Falls full-day tour 09:00 - 15:00" at bounding box center [221, 225] width 336 height 8
type input "Argentinian-side Iguazu Falls full-day tour"
type input "Iguazu Falls Hotel"
type input "Iguazu Falls"
type textarea "The Iguazu Falls full-day tour will provide Flashpackers with an immersive expl…"
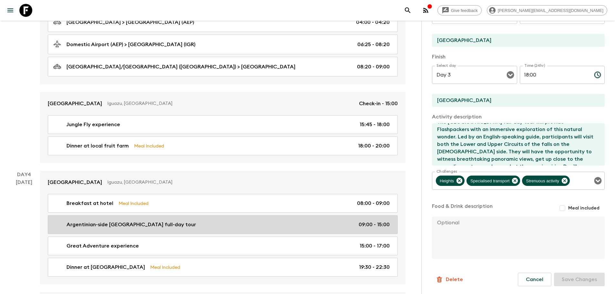
type input "Day 4"
type input "09:00"
type input "Day 4"
type input "15:00"
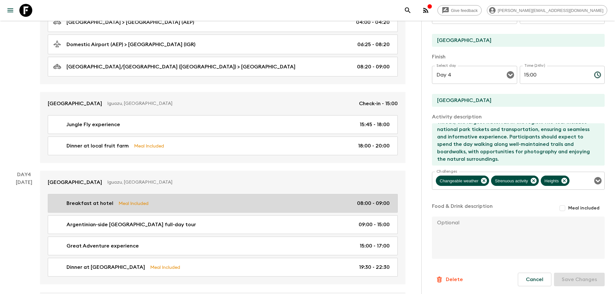
scroll to position [121, 0]
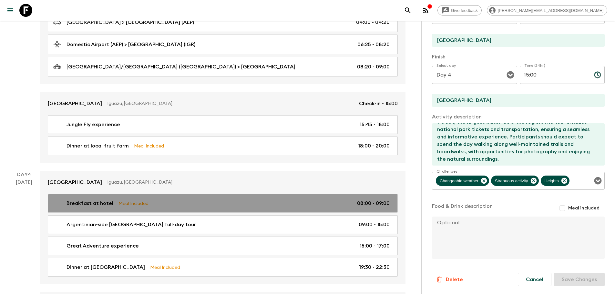
click at [377, 207] on p "08:00 - 09:00" at bounding box center [373, 203] width 33 height 8
type input "Breakfast at hotel"
type input "Iguazu Falls Hotel"
checkbox input "true"
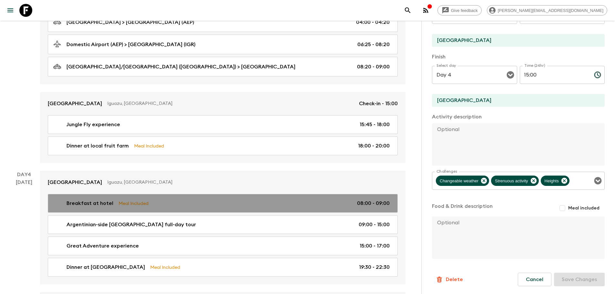
type input "08:00"
type input "09:00"
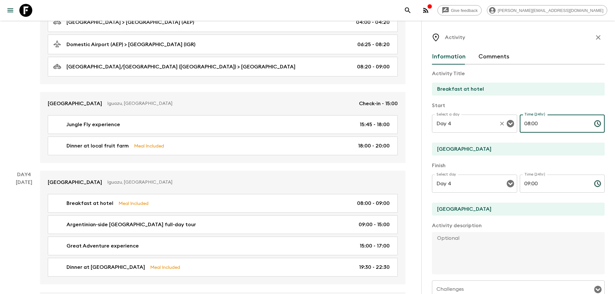
drag, startPoint x: 547, startPoint y: 125, endPoint x: 482, endPoint y: 130, distance: 64.7
click at [482, 130] on div "Select a day Day 4 Select a day ​ Time (24hr) 08:00 Time (24hr) ​" at bounding box center [518, 127] width 173 height 25
type input "06:45"
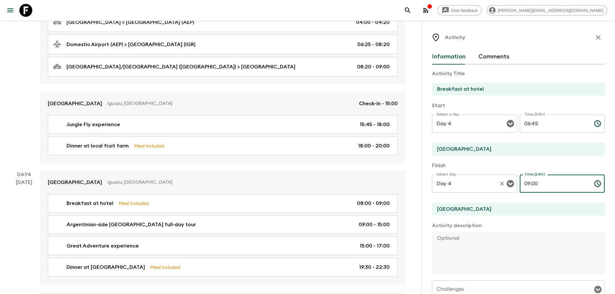
drag, startPoint x: 560, startPoint y: 188, endPoint x: 500, endPoint y: 188, distance: 60.3
click at [500, 188] on div "Select day Day 4 Select day ​ Time (24hr) 09:00 Time (24hr) ​" at bounding box center [518, 187] width 173 height 25
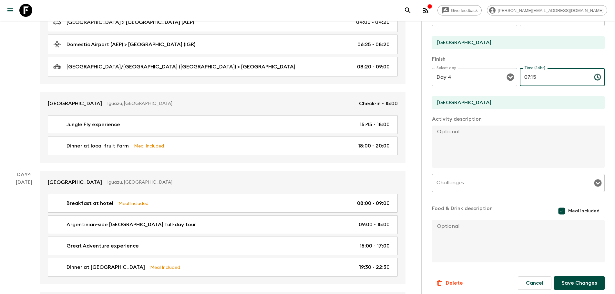
scroll to position [110, 0]
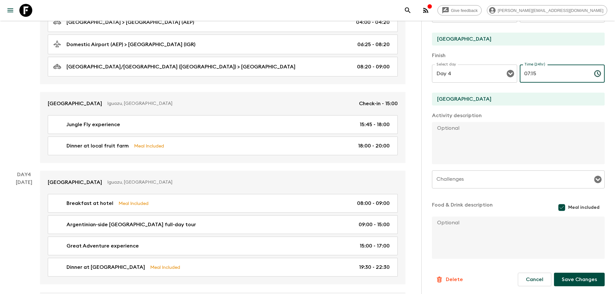
type input "07:15"
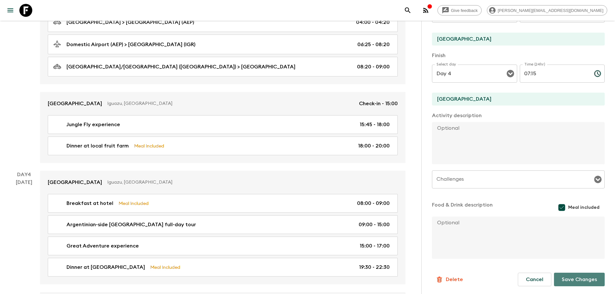
click at [578, 283] on button "Save Changes" at bounding box center [579, 280] width 51 height 14
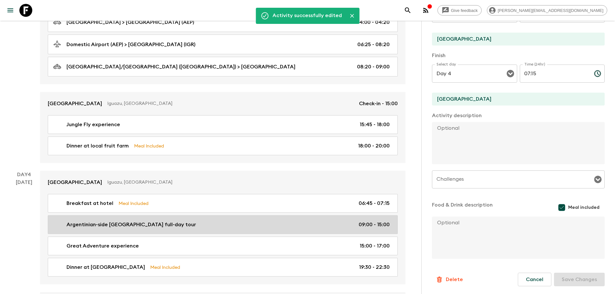
click at [360, 225] on p "09:00 - 15:00" at bounding box center [373, 225] width 31 height 8
type input "Argentinian-side Iguazu Falls full-day tour"
type input "Iguazu Falls"
type textarea "The Iguazu Falls full-day tour will provide Flashpackers with an immersive expl…"
checkbox input "false"
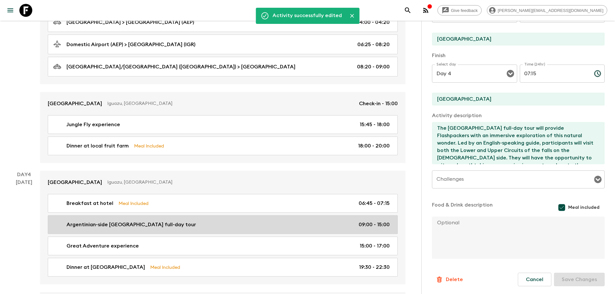
type input "09:00"
type input "15:00"
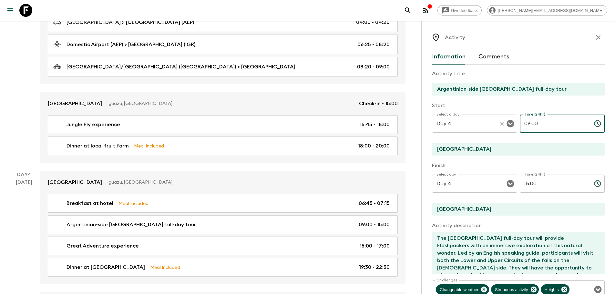
drag, startPoint x: 551, startPoint y: 126, endPoint x: 478, endPoint y: 127, distance: 72.9
click at [478, 127] on div "Select a day Day 4 Select a day ​ Time (24hr) 09:00 Time (24hr) ​" at bounding box center [518, 127] width 173 height 25
type input "07:15"
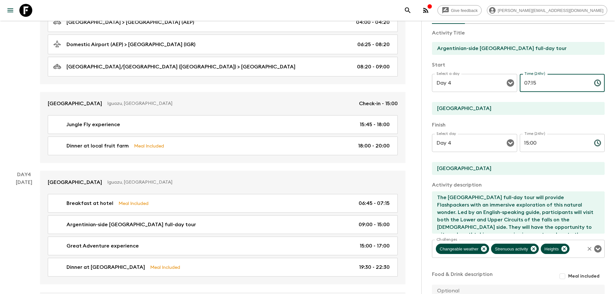
scroll to position [121, 0]
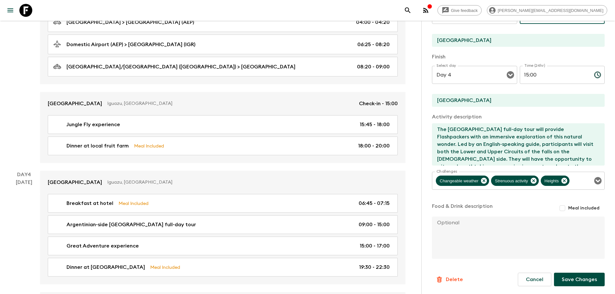
click at [574, 277] on button "Save Changes" at bounding box center [579, 280] width 51 height 14
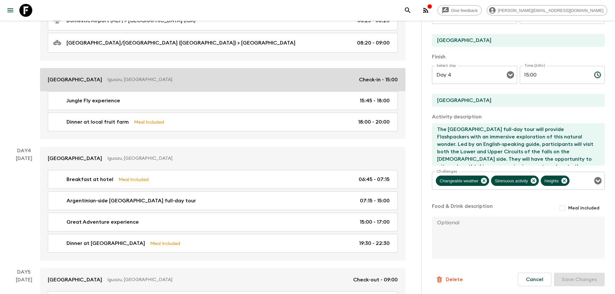
scroll to position [549, 0]
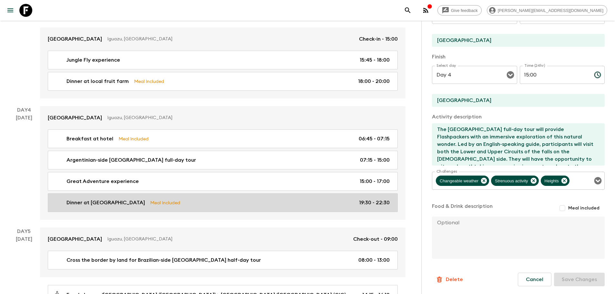
click at [374, 206] on p "19:30 - 22:30" at bounding box center [374, 203] width 31 height 8
type input "Dinner at Yabuticaba"
type input "Iguazu Falls Hotel"
type textarea "This informal dinner offers Flashpackers a unique culinary experience immersed …"
checkbox input "true"
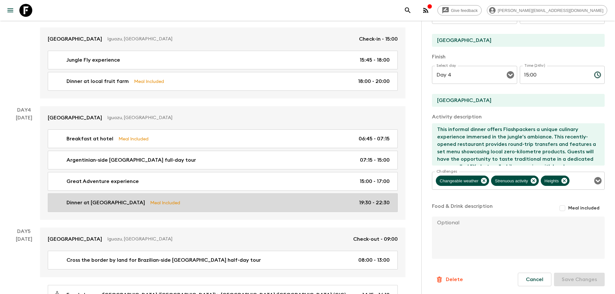
type input "19:30"
type input "22:30"
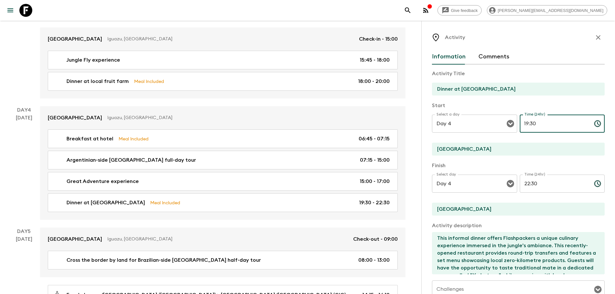
drag, startPoint x: 528, startPoint y: 123, endPoint x: 556, endPoint y: 120, distance: 27.6
click at [559, 121] on input "19:30" at bounding box center [553, 124] width 69 height 18
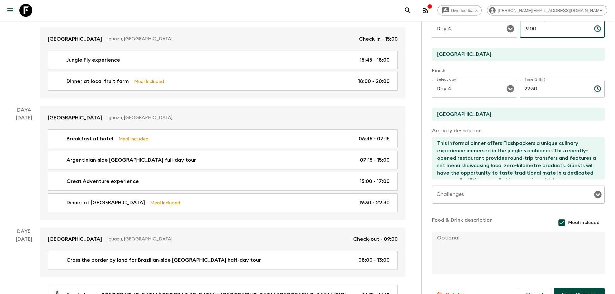
scroll to position [110, 0]
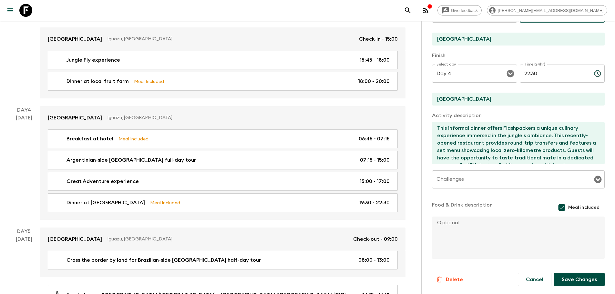
type input "19:00"
click at [582, 279] on button "Save Changes" at bounding box center [579, 280] width 51 height 14
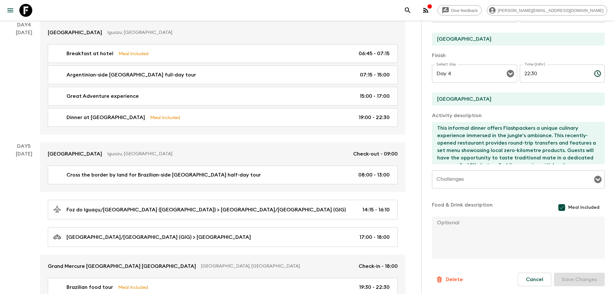
scroll to position [645, 0]
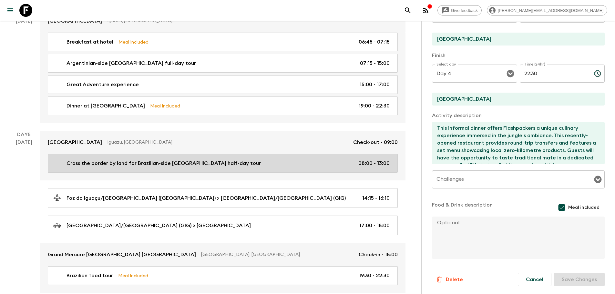
click at [271, 169] on link "Cross the border by land for Brazilian-side Iguazu Falls half-day tour 08:00 - …" at bounding box center [223, 163] width 350 height 19
type input "Cross the border by land for Brazilian-side Iguazu Falls half-day tour"
type input "Foz do Iguaçu/Cataratas International Airport (IGU)"
type textarea "This half-day tour continues Flashpackers exploration of the Iguazu National Pa…"
checkbox input "false"
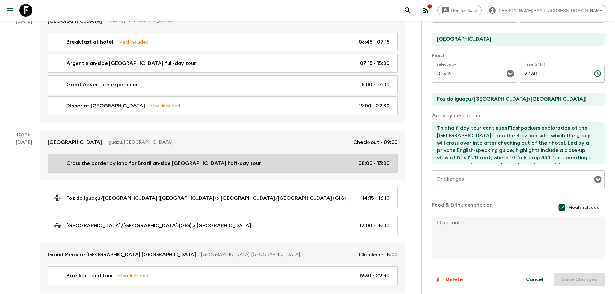
type input "Day 5"
type input "08:00"
type input "Day 5"
type input "13:00"
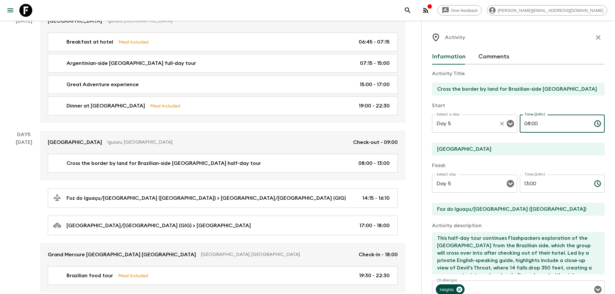
drag, startPoint x: 553, startPoint y: 116, endPoint x: 500, endPoint y: 123, distance: 54.0
click at [499, 125] on div "Select a day Day 5 Select a day ​ Time (24hr) 08:00 Time (24hr) ​" at bounding box center [518, 127] width 173 height 25
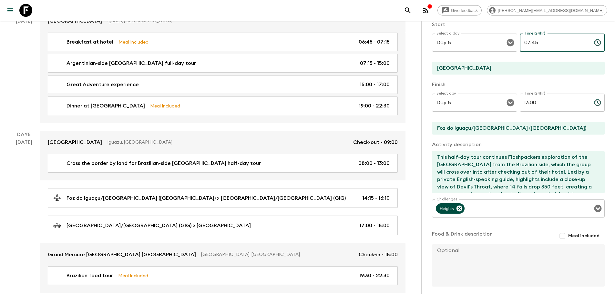
scroll to position [109, 0]
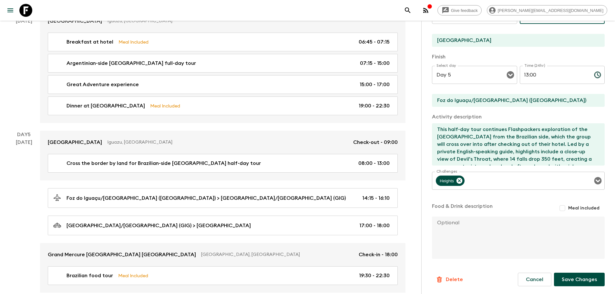
type input "07:45"
click at [584, 279] on button "Save Changes" at bounding box center [579, 280] width 51 height 14
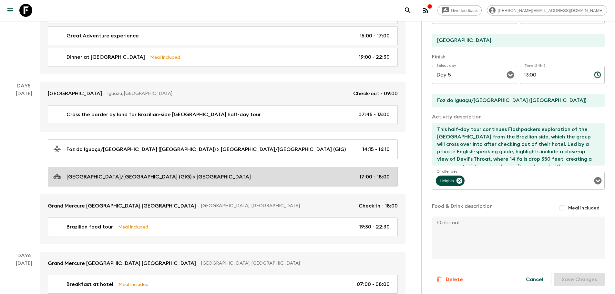
scroll to position [710, 0]
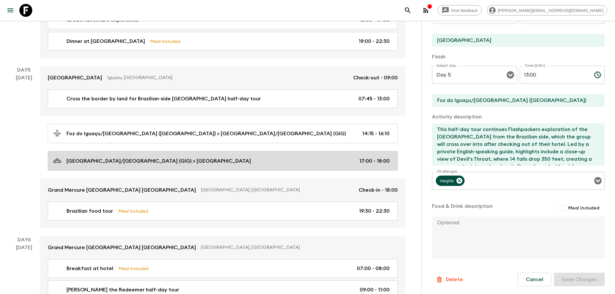
click at [253, 163] on div "Rio de Janeiro/Galeão International Airport (GIG) > Rio Hotel 17:00 - 18:00" at bounding box center [221, 160] width 336 height 9
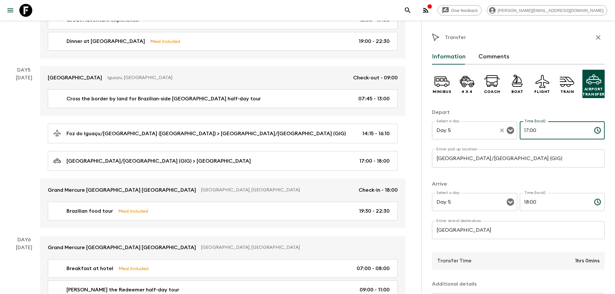
drag, startPoint x: 543, startPoint y: 131, endPoint x: 503, endPoint y: 130, distance: 40.3
click at [503, 130] on div "Select a day Day 5 Select a day ​ Time (local) 17:00 Time (local) ​" at bounding box center [518, 133] width 173 height 25
type input "23:30"
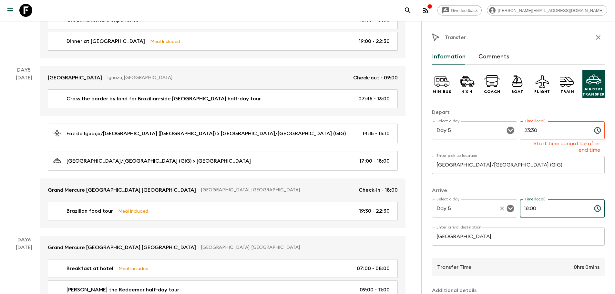
drag, startPoint x: 549, startPoint y: 199, endPoint x: 456, endPoint y: 200, distance: 93.6
click at [456, 200] on div "Select a day Day 5 Select a day ​ Time (local) 18:00 Time (local) ​" at bounding box center [518, 211] width 173 height 25
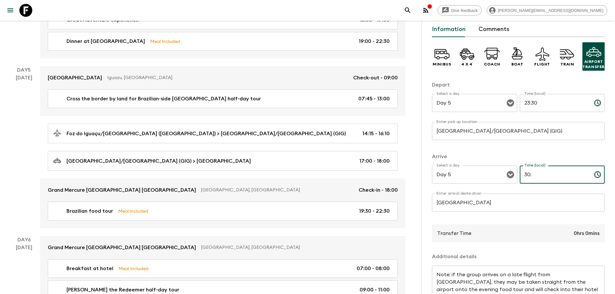
scroll to position [65, 0]
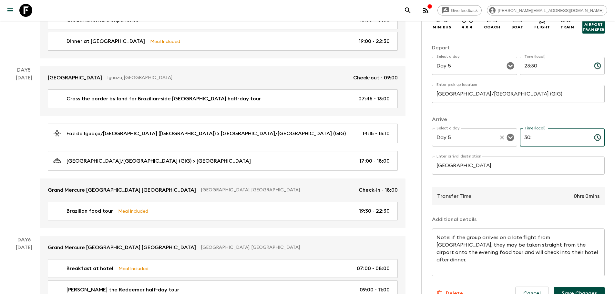
drag, startPoint x: 540, startPoint y: 141, endPoint x: 509, endPoint y: 141, distance: 31.3
click at [509, 141] on div "Select a day Day 5 Select a day ​ Time (local) 30: Time (local) ​" at bounding box center [518, 140] width 173 height 25
type input "0"
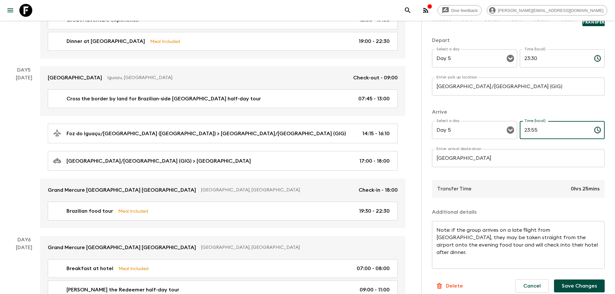
scroll to position [78, 0]
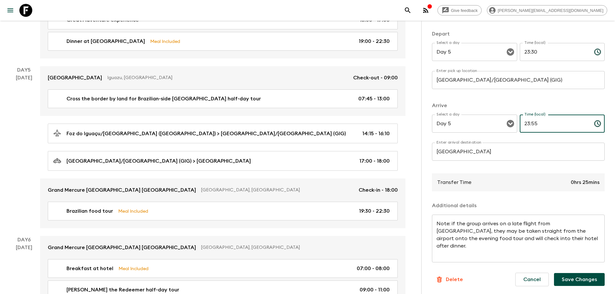
type input "23:55"
click at [569, 281] on button "Save Changes" at bounding box center [579, 279] width 51 height 13
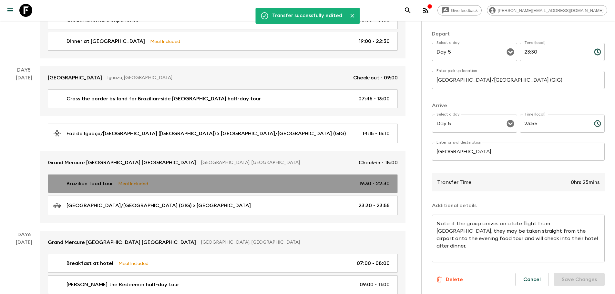
click at [252, 183] on div "Brazilian food tour Meal Included 19:30 - 22:30" at bounding box center [221, 184] width 336 height 8
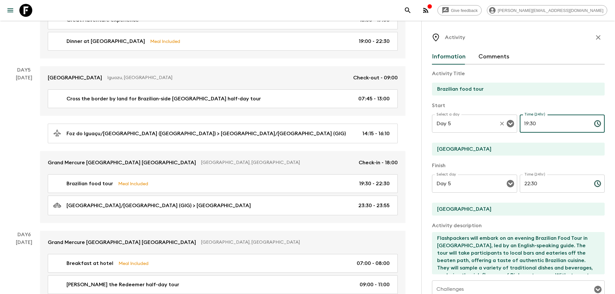
drag, startPoint x: 548, startPoint y: 124, endPoint x: 458, endPoint y: 129, distance: 90.2
click at [458, 129] on div "Select a day Day 5 Select a day ​ Time (24hr) 19:30 Time (24hr) ​" at bounding box center [518, 127] width 173 height 25
type input "20:10"
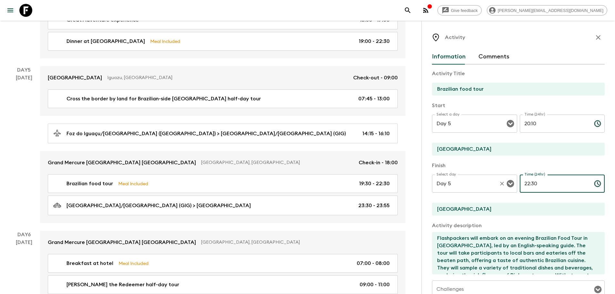
click at [508, 187] on div "Select day Day 5 Select day ​ Time (24hr) 22:30 Time (24hr) ​" at bounding box center [518, 187] width 173 height 25
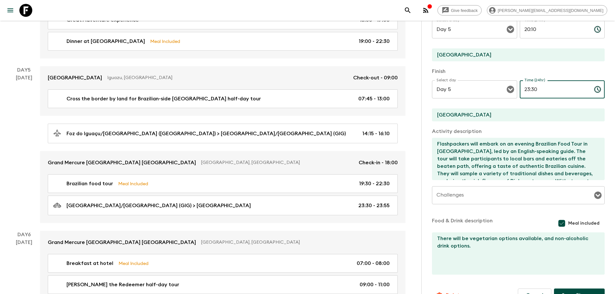
scroll to position [110, 0]
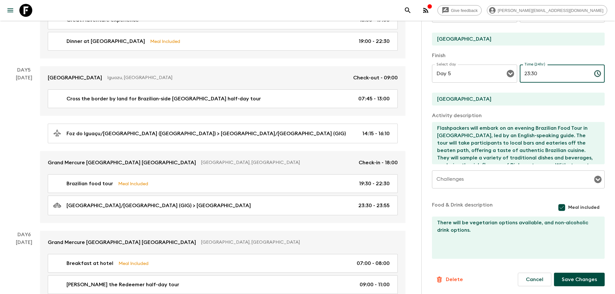
type input "23:30"
click at [571, 279] on button "Save Changes" at bounding box center [579, 280] width 51 height 14
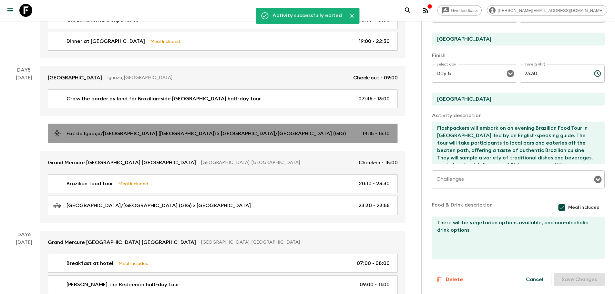
click at [172, 133] on p "Foz do Iguaçu/Cataratas International Airport (IGU) > Rio de Janeiro/Galeão Int…" at bounding box center [205, 134] width 279 height 8
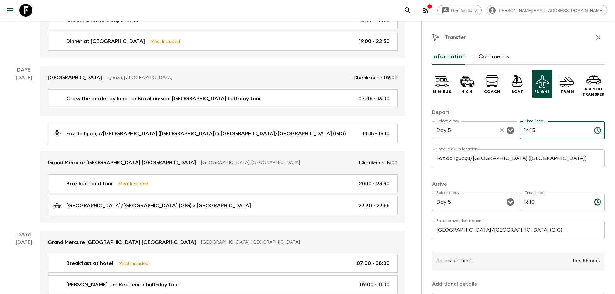
click at [474, 136] on div "Select a day Day 5 Select a day ​ Time (local) 14:15 Time (local) ​" at bounding box center [518, 133] width 173 height 25
type input "18:15"
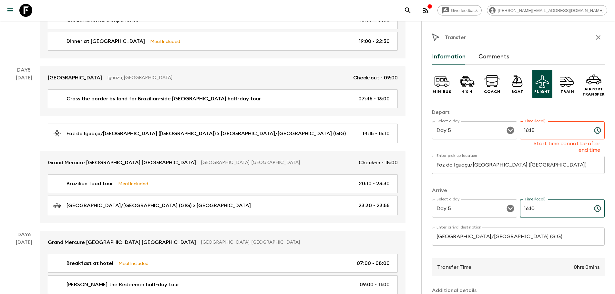
click at [487, 199] on div "Arrive Select a day Day 5 Select a day ​ Time (local) 16:10 Time (local) ​ Ente…" at bounding box center [518, 219] width 173 height 66
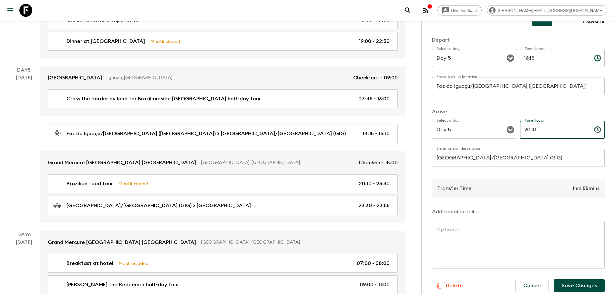
scroll to position [78, 0]
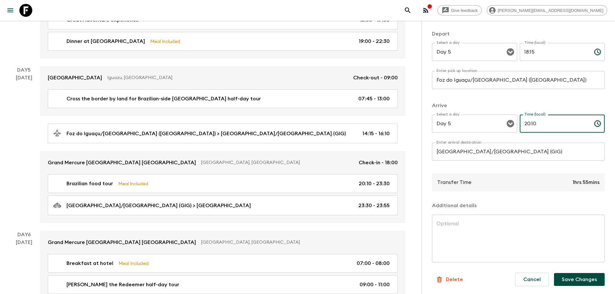
type input "20:10"
click at [574, 281] on button "Save Changes" at bounding box center [579, 279] width 51 height 13
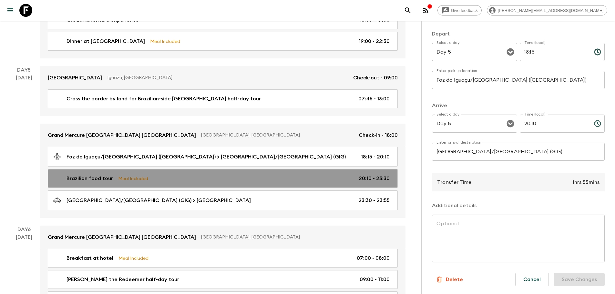
click at [185, 180] on div "Brazilian food tour Meal Included 20:10 - 23:30" at bounding box center [221, 179] width 336 height 8
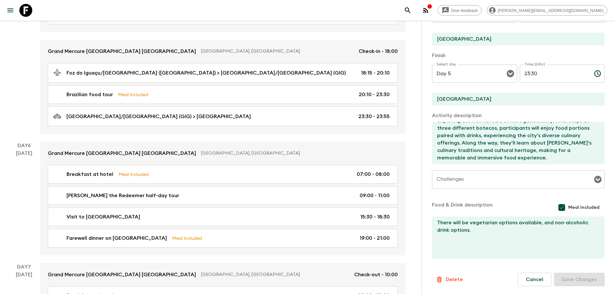
scroll to position [807, 0]
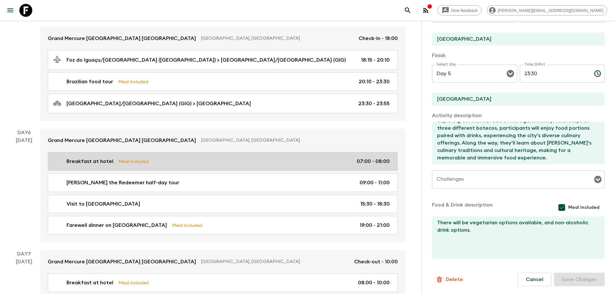
click at [353, 163] on div "Breakfast at hotel Meal Included 07:00 - 08:00" at bounding box center [221, 161] width 336 height 8
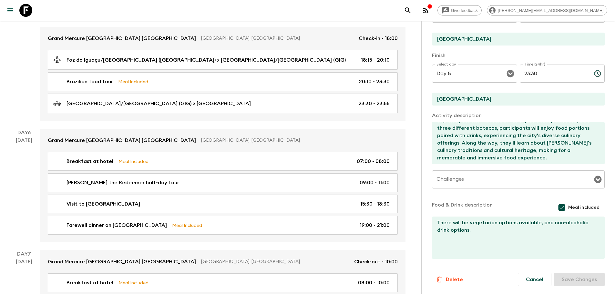
type input "Breakfast at hotel"
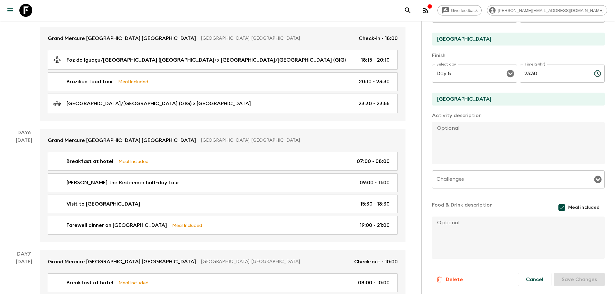
type input "Day 6"
type input "07:00"
type input "Day 6"
type input "08:00"
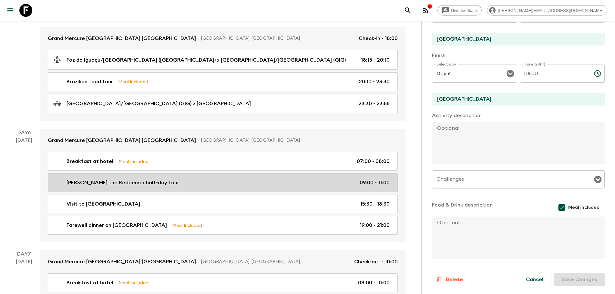
click at [367, 184] on p "09:00 - 11:00" at bounding box center [374, 183] width 30 height 8
type input "Christ the Redeemer half-day tour"
type textarea "On their last full day, Flashpackers will visit Rio's iconic Christ the Redeeme…"
checkbox input "false"
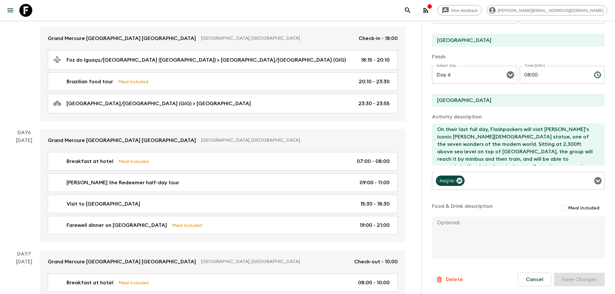
type input "09:00"
type input "11:00"
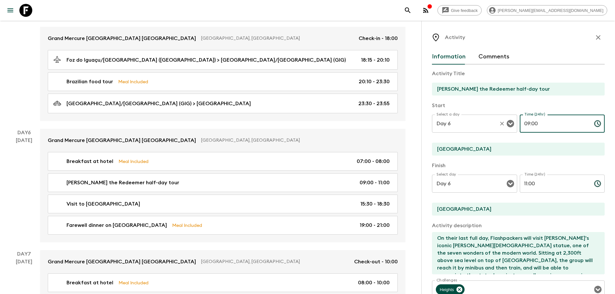
drag, startPoint x: 504, startPoint y: 130, endPoint x: 498, endPoint y: 131, distance: 5.3
click at [498, 131] on div "Select a day Day 6 Select a day ​ Time (24hr) 09:00 Time (24hr) ​" at bounding box center [518, 127] width 173 height 25
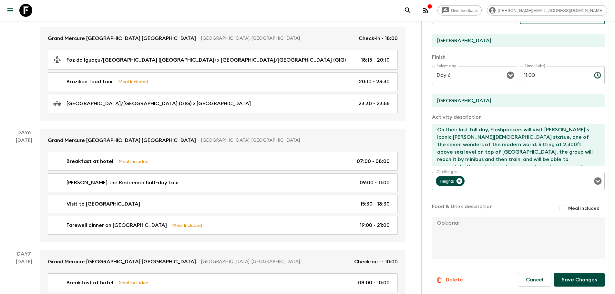
scroll to position [109, 0]
type input "08:00"
click at [569, 280] on button "Save Changes" at bounding box center [579, 280] width 51 height 14
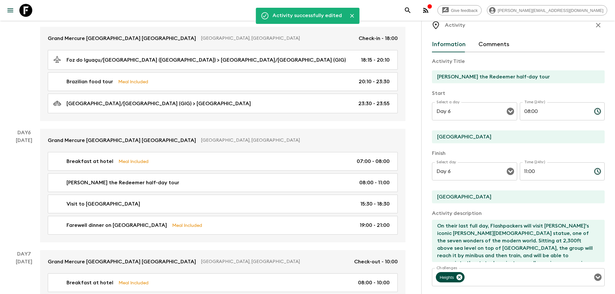
scroll to position [12, 0]
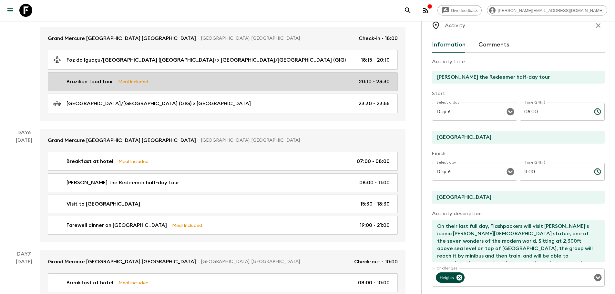
click at [322, 79] on div "Brazilian food tour Meal Included 20:10 - 23:30" at bounding box center [221, 82] width 336 height 8
type input "Brazilian food tour"
type textarea "Flashpackers will embark on an evening Brazilian Food Tour in Rio de Janeiro, l…"
checkbox input "true"
type textarea "There will be vegetarian options available, and non-alcoholic drink options."
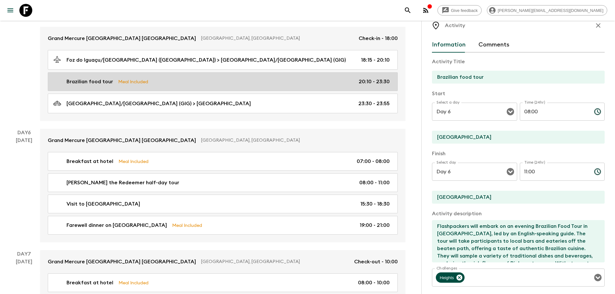
type input "Day 5"
type input "20:10"
type input "Day 5"
type input "23:30"
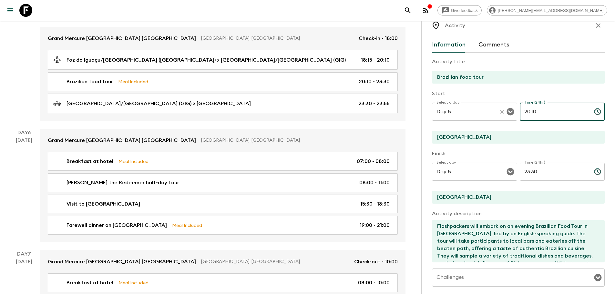
drag, startPoint x: 543, startPoint y: 113, endPoint x: 506, endPoint y: 117, distance: 36.7
click at [506, 117] on div "Select a day Day 5 Select a day ​ Time (24hr) 20:10 Time (24hr) ​" at bounding box center [518, 115] width 173 height 25
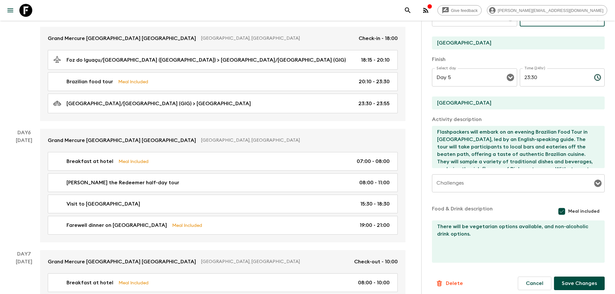
scroll to position [110, 0]
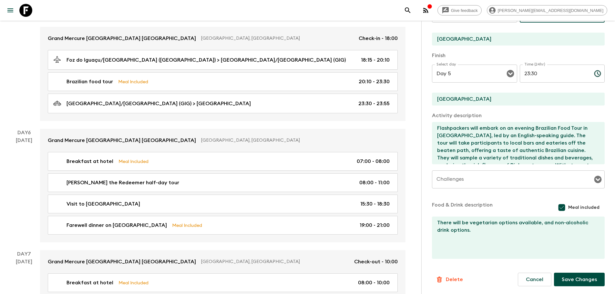
type input "21:00"
click at [578, 276] on button "Save Changes" at bounding box center [579, 280] width 51 height 14
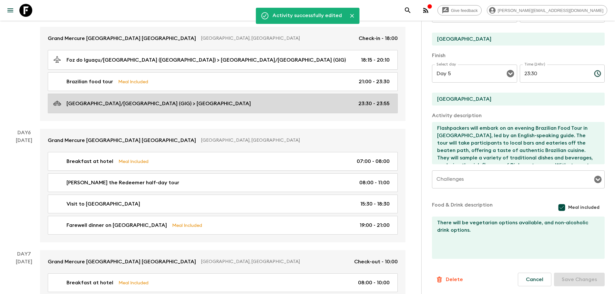
click at [368, 106] on p "23:30 - 23:55" at bounding box center [373, 104] width 31 height 8
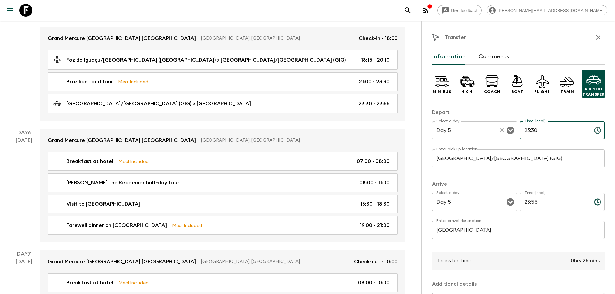
drag, startPoint x: 546, startPoint y: 133, endPoint x: 491, endPoint y: 130, distance: 55.3
click at [491, 130] on div "Select a day Day 5 Select a day ​ Time (local) 23:30 Time (local) ​" at bounding box center [518, 133] width 173 height 25
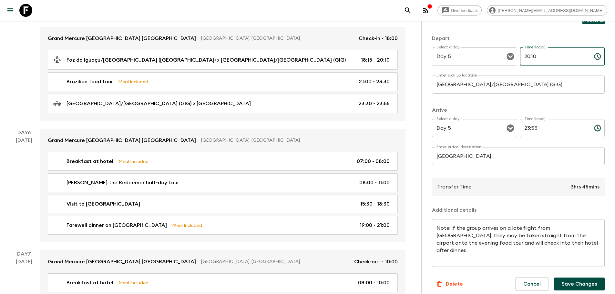
scroll to position [78, 0]
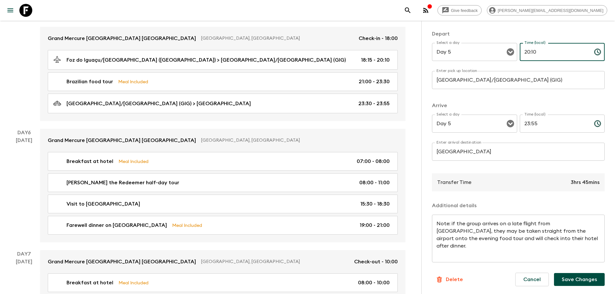
type input "20:10"
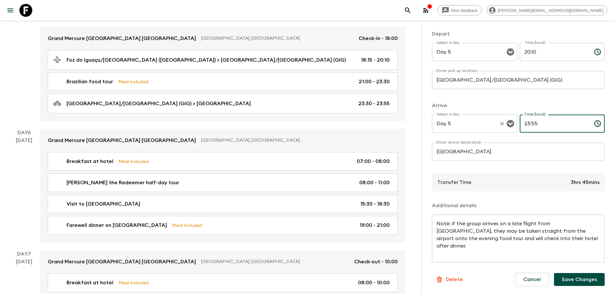
drag, startPoint x: 549, startPoint y: 125, endPoint x: 506, endPoint y: 123, distance: 43.3
click at [506, 123] on div "Select a day Day 5 Select a day ​ Time (local) 23:55 Time (local) ​" at bounding box center [518, 127] width 173 height 25
type input "21:00"
click at [569, 279] on button "Save Changes" at bounding box center [579, 279] width 51 height 13
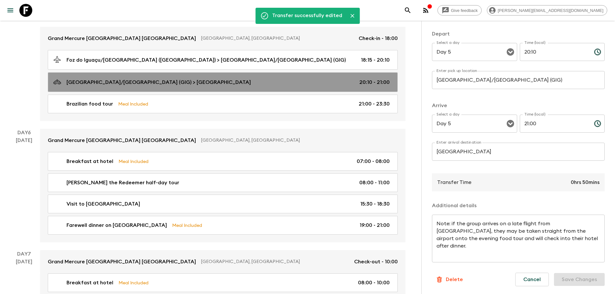
click at [364, 82] on p "20:10 - 21:00" at bounding box center [374, 82] width 30 height 8
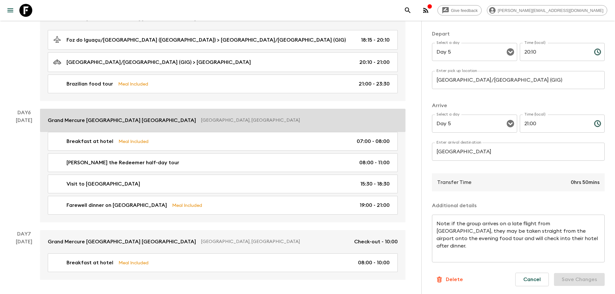
scroll to position [848, 0]
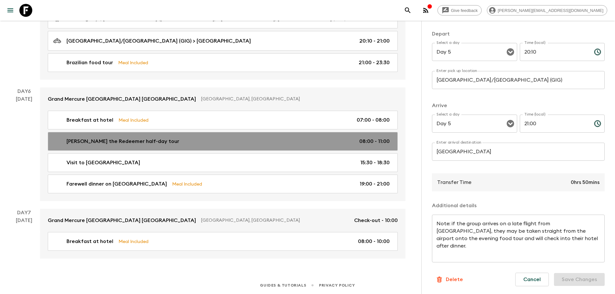
click at [179, 139] on div "Christ the Redeemer half-day tour 08:00 - 11:00" at bounding box center [221, 141] width 336 height 8
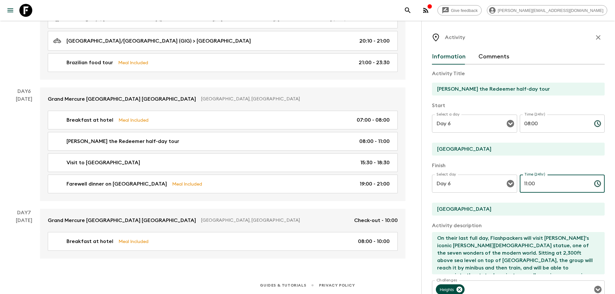
click at [525, 184] on input "11:00" at bounding box center [553, 184] width 69 height 18
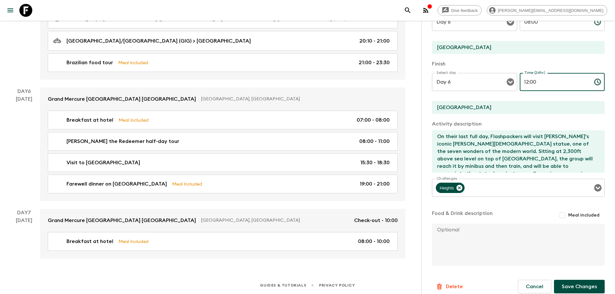
scroll to position [109, 0]
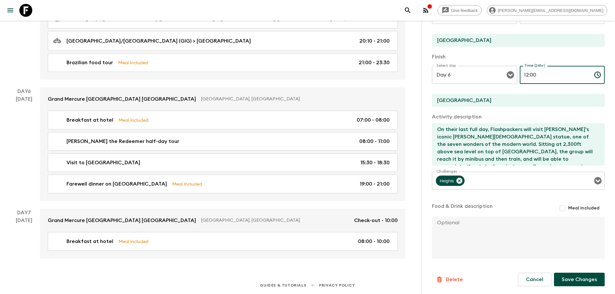
type input "12:00"
click at [572, 279] on button "Save Changes" at bounding box center [579, 280] width 51 height 14
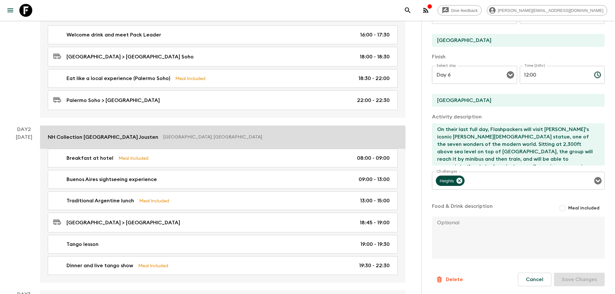
scroll to position [97, 0]
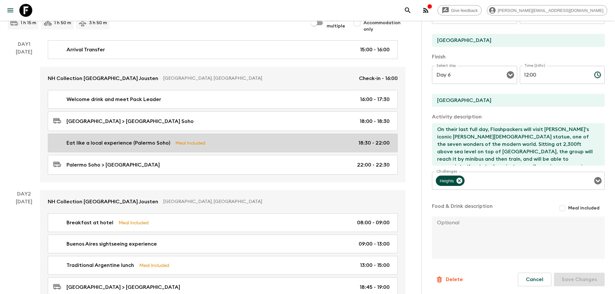
click at [173, 146] on div "Eat like a local experience (Palermo Soho) Meal Included 18:30 - 22:00" at bounding box center [221, 143] width 336 height 8
type input "Eat like a local experience (Palermo Soho)"
type input "Palermo Soho"
type textarea "Discover the true flavors of Argentina in an evening of local cuisine. Explore …"
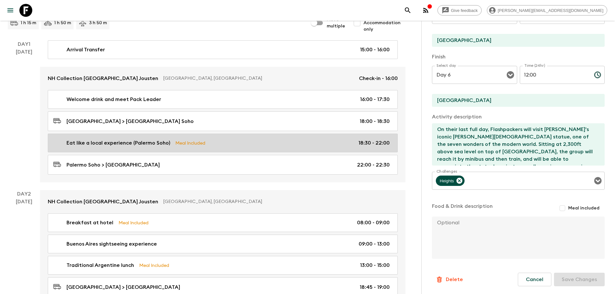
checkbox input "true"
type input "Day 1"
type input "18:30"
type input "Day 1"
type input "22:00"
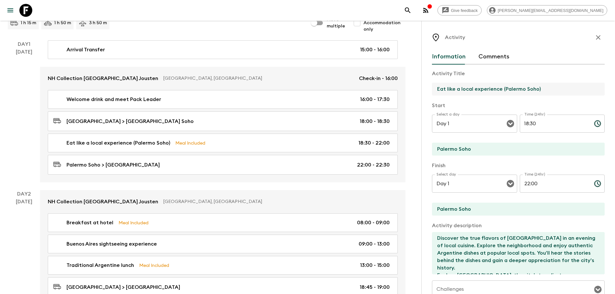
drag, startPoint x: 438, startPoint y: 88, endPoint x: 500, endPoint y: 91, distance: 62.7
click at [500, 91] on input "Eat like a local experience (Palermo Soho)" at bounding box center [515, 89] width 167 height 13
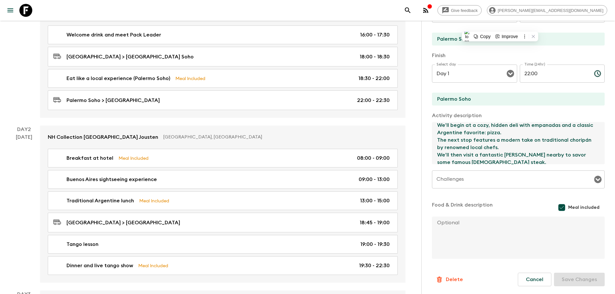
scroll to position [89, 0]
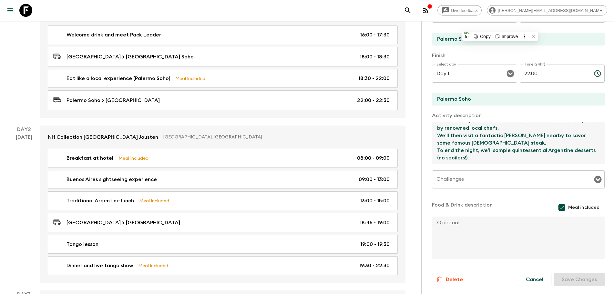
drag, startPoint x: 438, startPoint y: 127, endPoint x: 498, endPoint y: 153, distance: 65.6
click at [498, 153] on textarea "Discover the true flavors of Argentina in an evening of local cuisine. Explore …" at bounding box center [515, 143] width 167 height 42
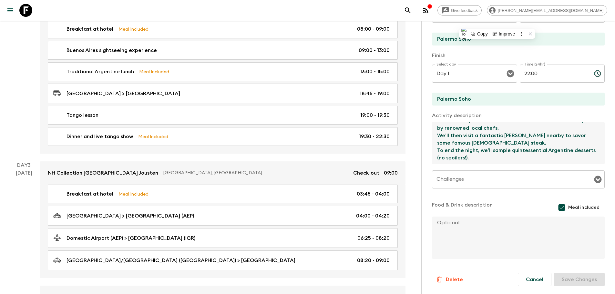
click at [508, 146] on textarea "Discover the true flavors of Argentina in an evening of local cuisine. Explore …" at bounding box center [515, 143] width 167 height 42
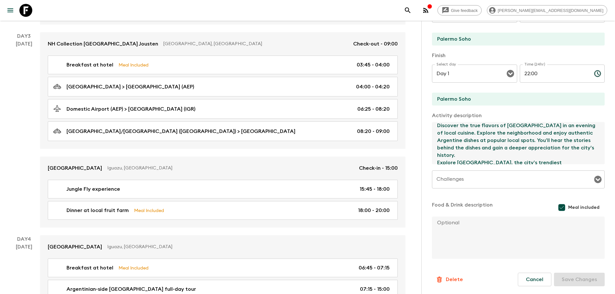
scroll to position [0, 0]
drag, startPoint x: 501, startPoint y: 155, endPoint x: 425, endPoint y: 123, distance: 82.2
click at [426, 123] on div "Activity Information Comments Activity Title Eat like a local experience (Paler…" at bounding box center [518, 168] width 194 height 294
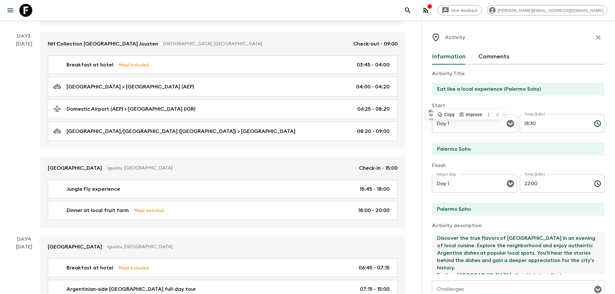
click at [475, 250] on textarea "Discover the true flavors of Argentina in an evening of local cuisine. Explore …" at bounding box center [515, 253] width 167 height 42
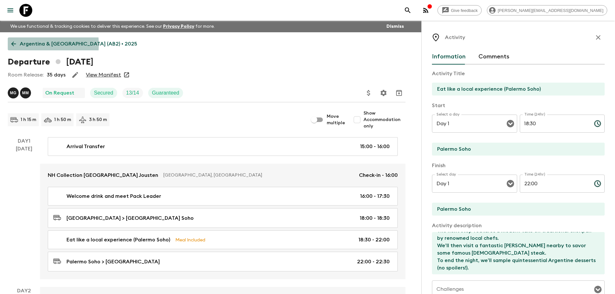
click at [15, 45] on icon at bounding box center [13, 43] width 7 height 7
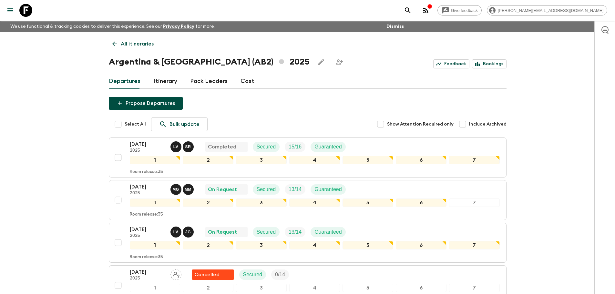
click at [212, 83] on link "Pack Leaders" at bounding box center [208, 81] width 37 height 15
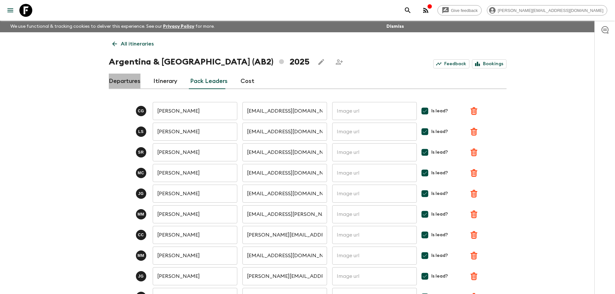
click at [135, 76] on link "Departures" at bounding box center [125, 81] width 32 height 15
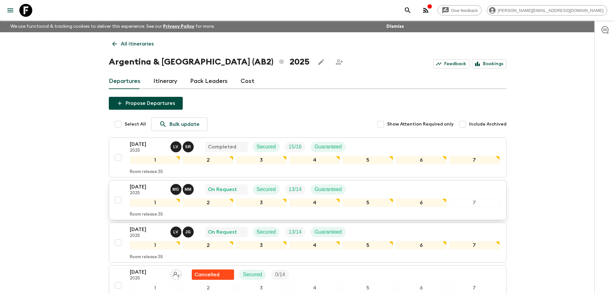
click at [397, 187] on div "18 Oct 2025 2025 M G M M On Request Secured 13 / 14 Guaranteed" at bounding box center [315, 189] width 370 height 13
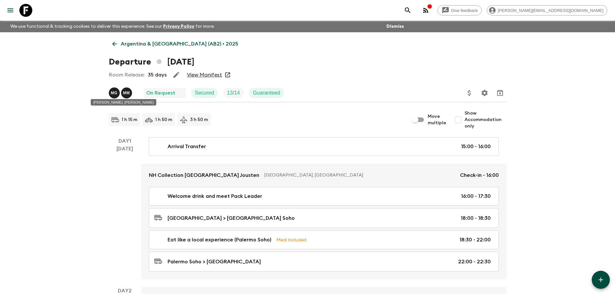
click at [113, 92] on p "M G" at bounding box center [114, 92] width 7 height 5
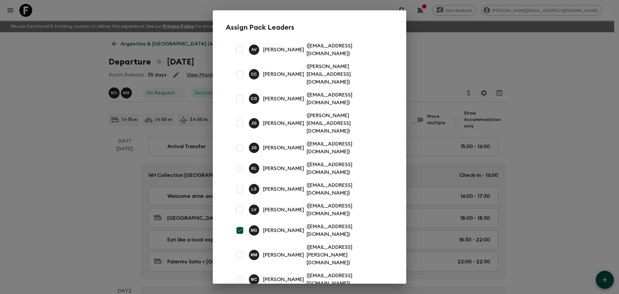
click at [238, 224] on input "checkbox" at bounding box center [240, 230] width 13 height 13
checkbox input "false"
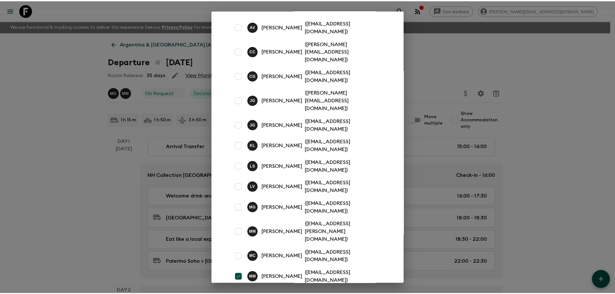
scroll to position [51, 0]
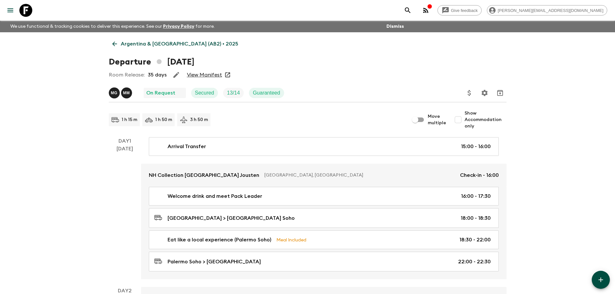
drag, startPoint x: 112, startPoint y: 44, endPoint x: 115, endPoint y: 46, distance: 4.3
click at [112, 44] on icon at bounding box center [114, 43] width 7 height 7
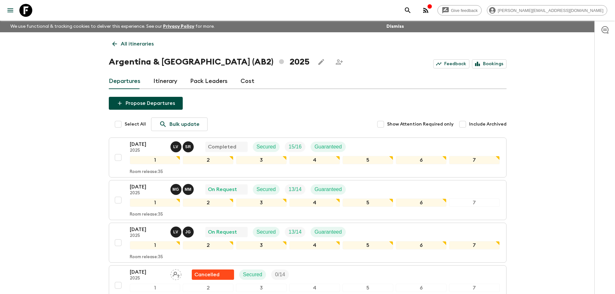
click at [201, 81] on link "Pack Leaders" at bounding box center [208, 81] width 37 height 15
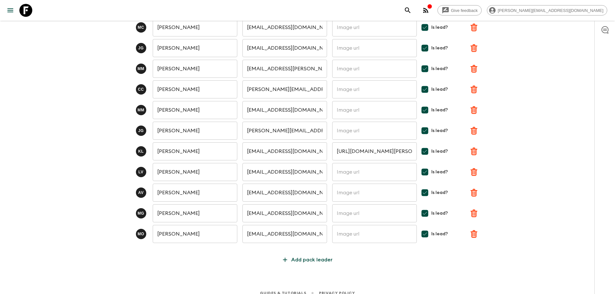
scroll to position [153, 0]
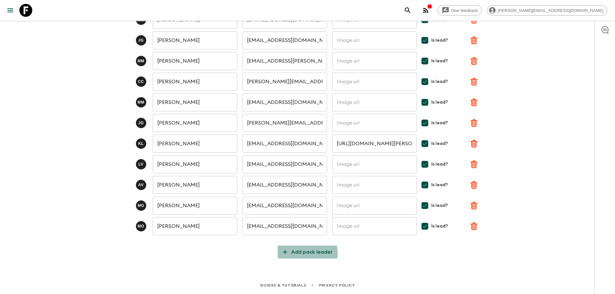
click at [303, 254] on p "Add pack leader" at bounding box center [311, 252] width 41 height 8
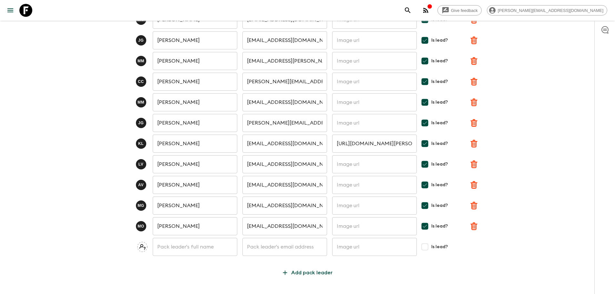
click at [198, 247] on input "text" at bounding box center [195, 247] width 85 height 18
paste input "Felipe Cavalcanti"
type input "Felipe Cavalcanti"
click at [300, 245] on input "text" at bounding box center [284, 247] width 85 height 18
click at [184, 267] on div "C G Cintia Grimaldi ​ cintiagrimaldi@yahoo.com ​ ​ Is lead? L S Luana Seara ​ l…" at bounding box center [308, 110] width 398 height 338
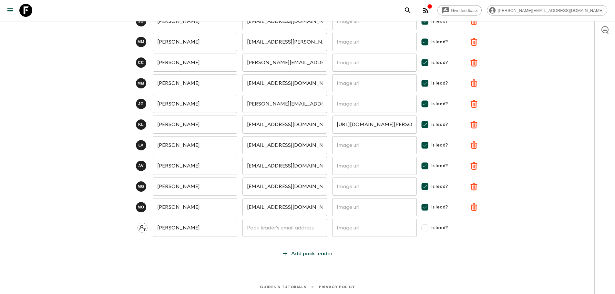
scroll to position [174, 0]
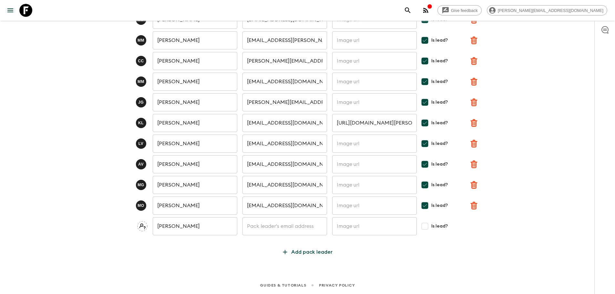
click at [424, 253] on div "C G Cintia Grimaldi ​ cintiagrimaldi@yahoo.com ​ ​ Is lead? L S Luana Seara ​ l…" at bounding box center [308, 89] width 398 height 338
click at [425, 227] on input "Is lead?" at bounding box center [424, 226] width 13 height 13
checkbox input "true"
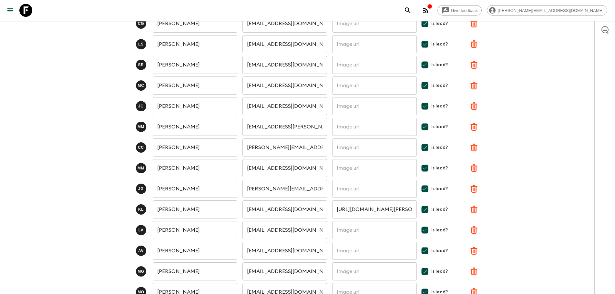
scroll to position [0, 0]
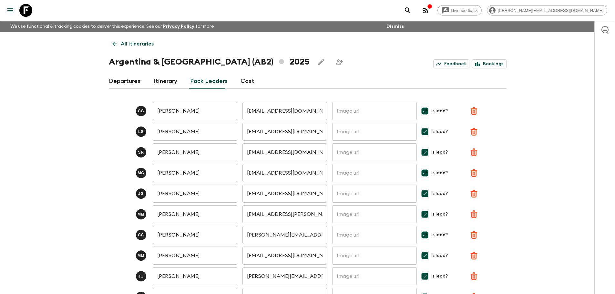
click at [126, 82] on link "Departures" at bounding box center [125, 81] width 32 height 15
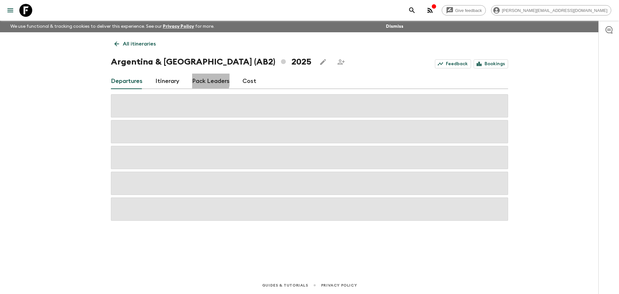
click at [196, 79] on link "Pack Leaders" at bounding box center [210, 81] width 37 height 15
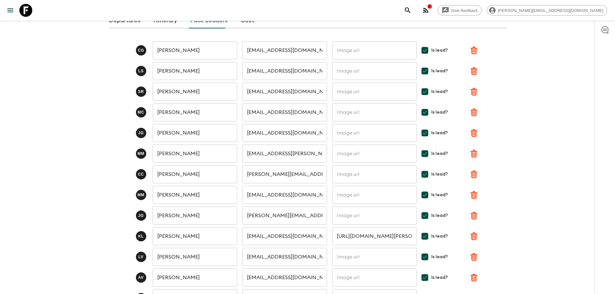
scroll to position [153, 0]
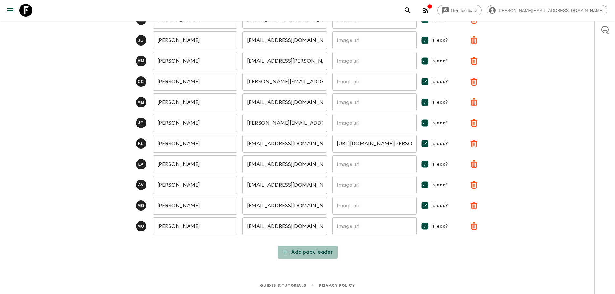
click at [311, 253] on p "Add pack leader" at bounding box center [311, 252] width 41 height 8
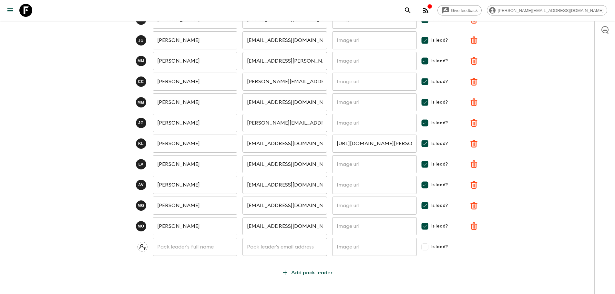
click at [185, 242] on input "text" at bounding box center [195, 247] width 85 height 18
paste input "Felipe Cavalcanti"
type input "Felipe Cavalcanti"
click at [272, 248] on input "text" at bounding box center [284, 247] width 85 height 18
click at [286, 248] on input "text" at bounding box center [284, 247] width 85 height 18
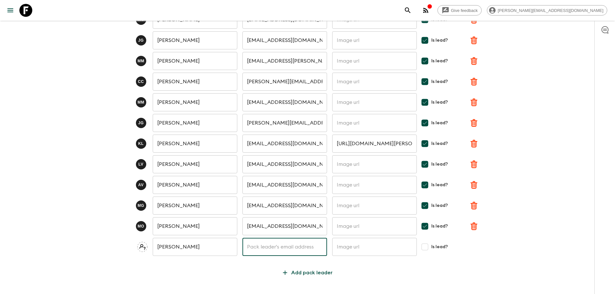
paste input "+55 21 97000 0056"
type input "+55 21 97000 0056"
click at [461, 274] on div "C G Cintia Grimaldi ​ cintiagrimaldi@yahoo.com ​ ​ Is lead? L S Luana Seara ​ l…" at bounding box center [308, 110] width 398 height 338
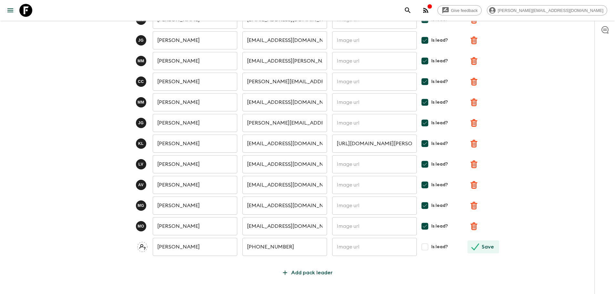
click at [478, 247] on icon "submit" at bounding box center [475, 247] width 8 height 8
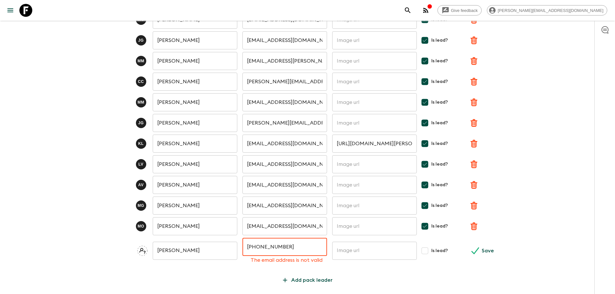
drag, startPoint x: 300, startPoint y: 246, endPoint x: 220, endPoint y: 245, distance: 79.4
click at [220, 245] on div "Felipe Cavalcanti ​ +55 21 97000 0056 ​ The email address is not valid ​ Is lea…" at bounding box center [308, 250] width 398 height 25
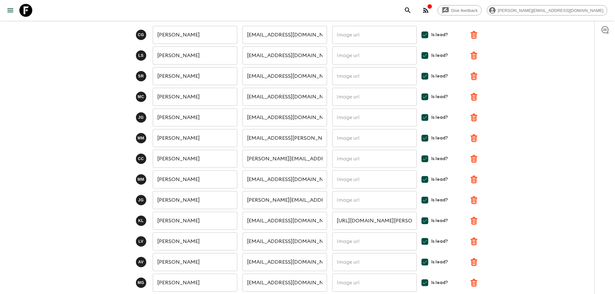
scroll to position [0, 0]
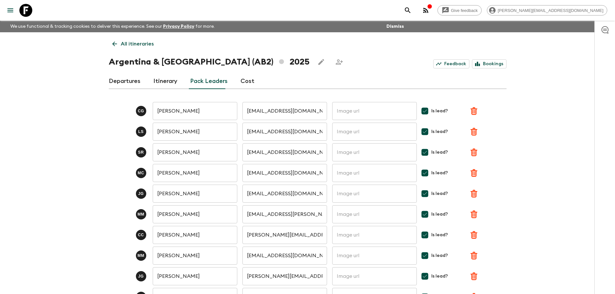
click at [124, 46] on p "All itineraries" at bounding box center [137, 44] width 33 height 8
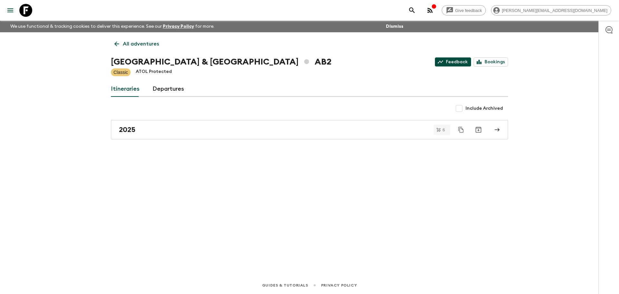
click at [455, 64] on link "Feedback" at bounding box center [453, 61] width 36 height 9
click at [134, 89] on link "Itineraries" at bounding box center [125, 88] width 29 height 15
click at [154, 85] on link "Departures" at bounding box center [169, 88] width 32 height 15
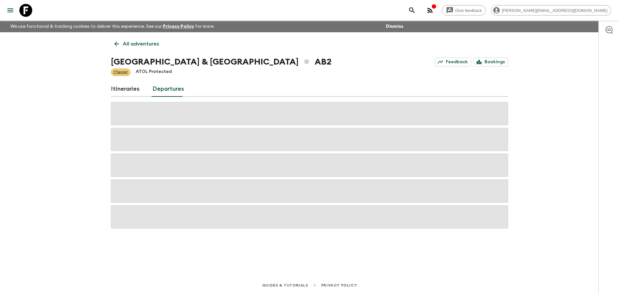
click at [116, 89] on link "Itineraries" at bounding box center [125, 88] width 29 height 15
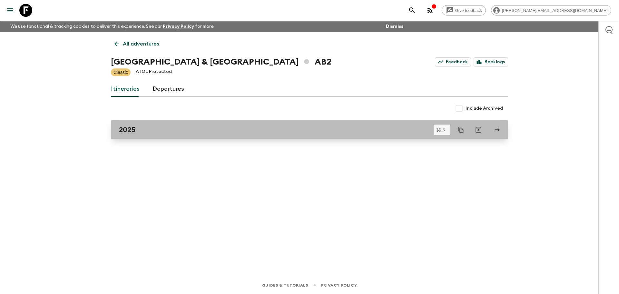
click at [150, 129] on div "2025" at bounding box center [303, 130] width 369 height 8
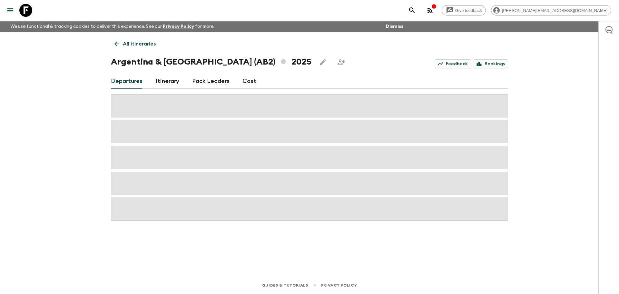
click at [204, 81] on link "Pack Leaders" at bounding box center [210, 81] width 37 height 15
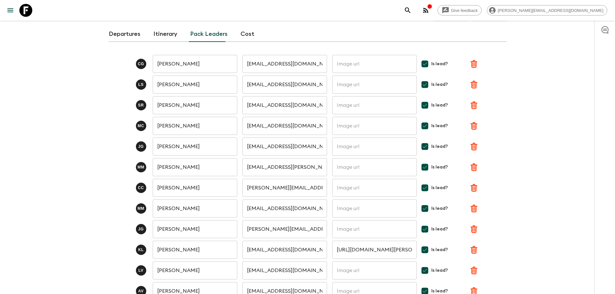
scroll to position [153, 0]
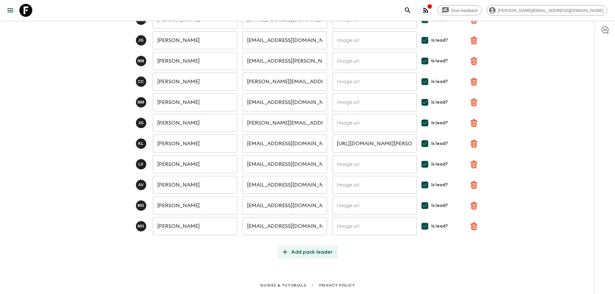
click at [309, 252] on p "Add pack leader" at bounding box center [311, 252] width 41 height 8
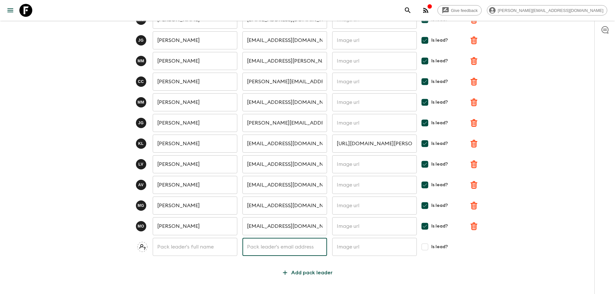
click at [269, 253] on input "text" at bounding box center [284, 247] width 85 height 18
paste input "fsc.turismorj@gmail.com"
type input "fsc.turismorj@gmail.com"
click at [205, 250] on input "text" at bounding box center [195, 247] width 85 height 18
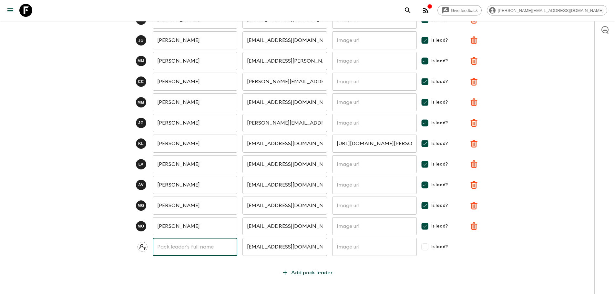
type input "Felipe Cavalcanti"
click at [477, 247] on icon "submit" at bounding box center [475, 247] width 8 height 8
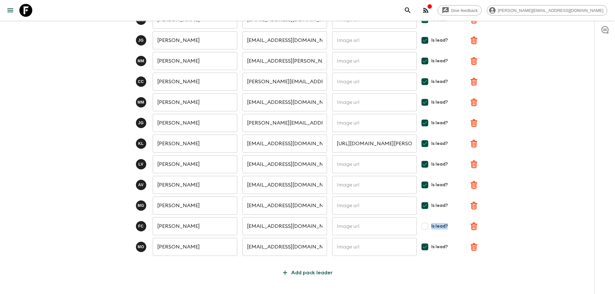
drag, startPoint x: 437, startPoint y: 228, endPoint x: 428, endPoint y: 228, distance: 8.7
click at [428, 228] on label "Is lead?" at bounding box center [437, 226] width 39 height 13
copy span "Is lead?"
click at [515, 184] on div "Give feedback barbara@alchemydmc.com We use functional & tracking cookies to de…" at bounding box center [307, 81] width 615 height 468
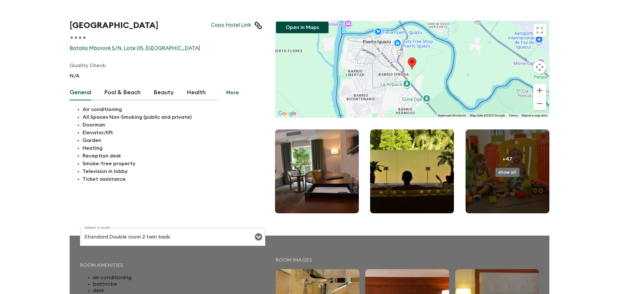
click at [132, 27] on h1 "[GEOGRAPHIC_DATA]" at bounding box center [114, 26] width 89 height 10
copy h1 "[GEOGRAPHIC_DATA]"
click at [15, 137] on div "[GEOGRAPHIC_DATA] Copy Hotel Link 1 Star 2 Stars 3 Stars 4 Stars 5 Stars Batall…" at bounding box center [309, 147] width 619 height 294
